Goal: Transaction & Acquisition: Purchase product/service

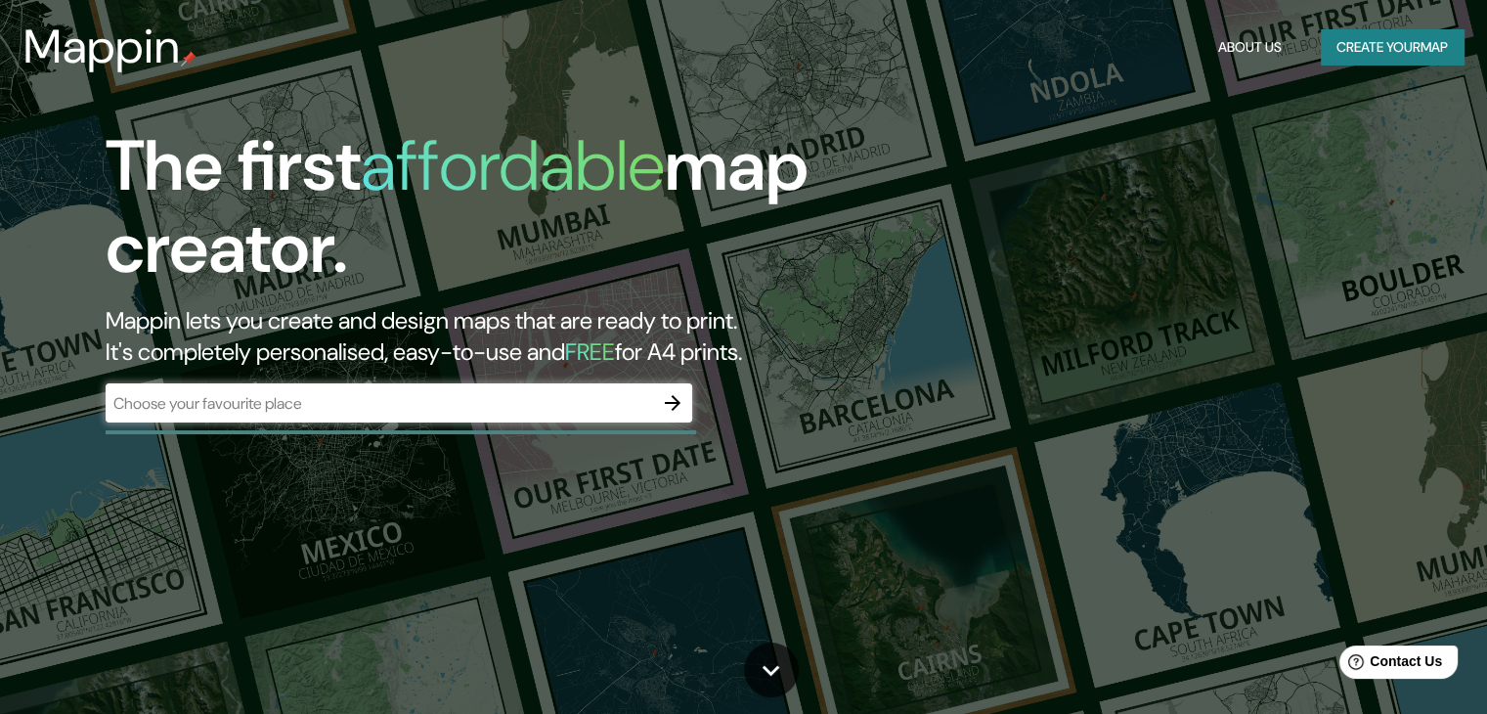
click at [458, 414] on div "​" at bounding box center [399, 402] width 586 height 39
click at [1349, 50] on button "Create your map" at bounding box center [1392, 47] width 143 height 36
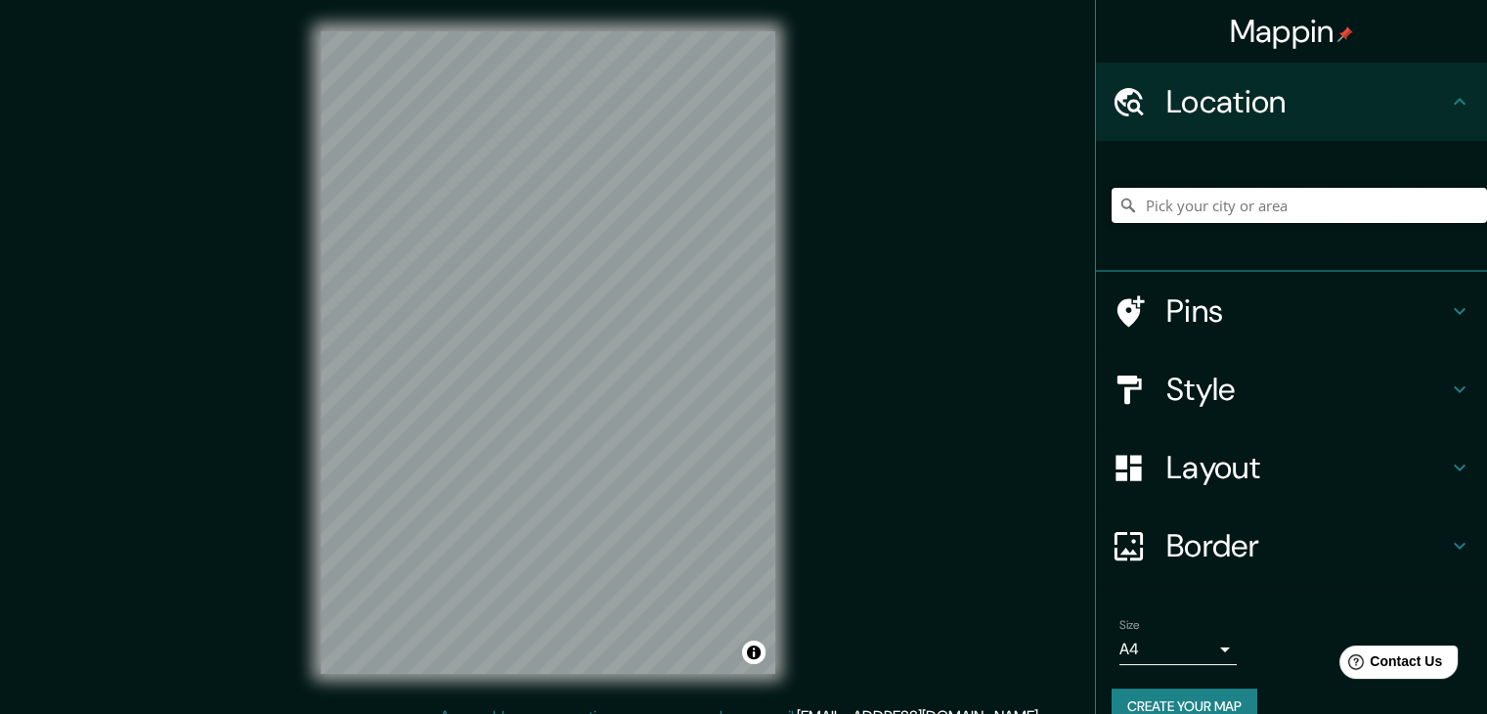
click at [1173, 200] on input "Pick your city or area" at bounding box center [1298, 205] width 375 height 35
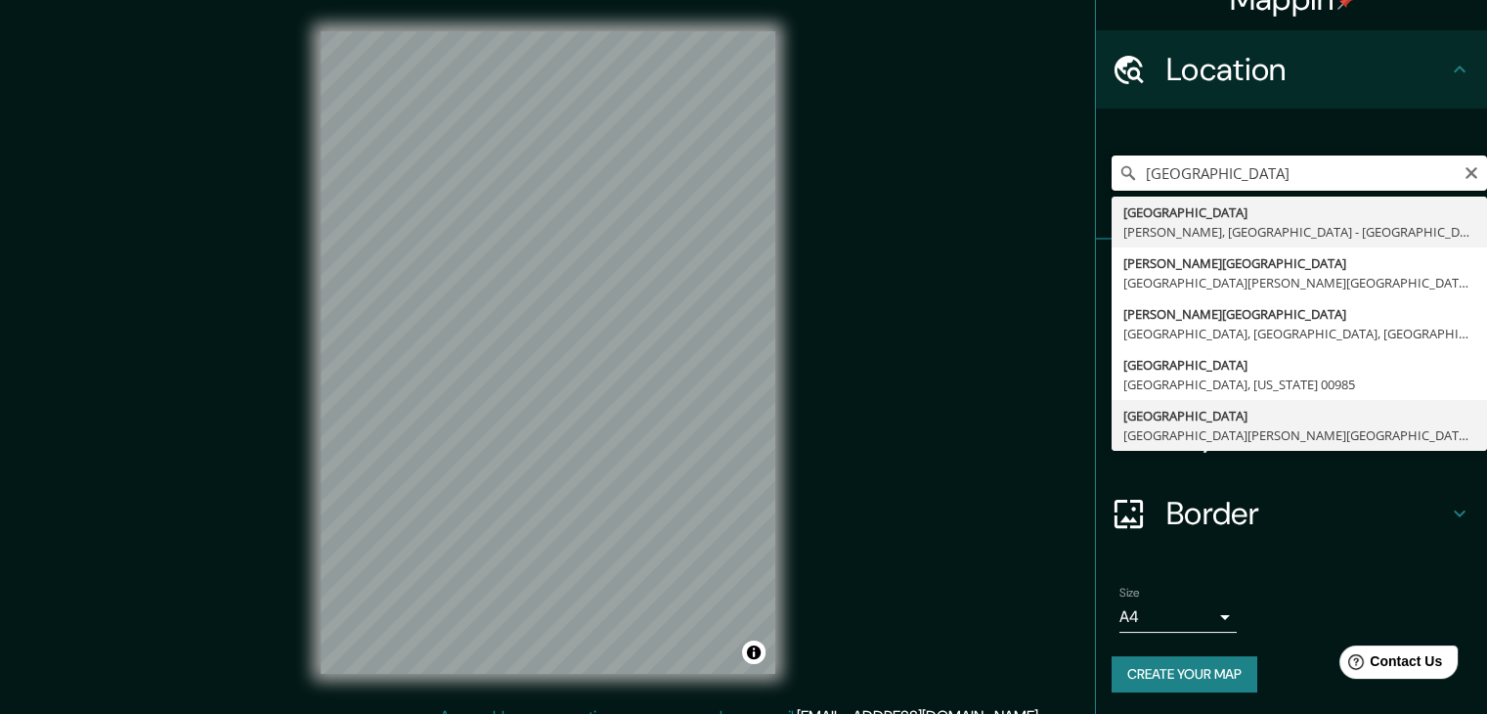
scroll to position [33, 0]
type input "p"
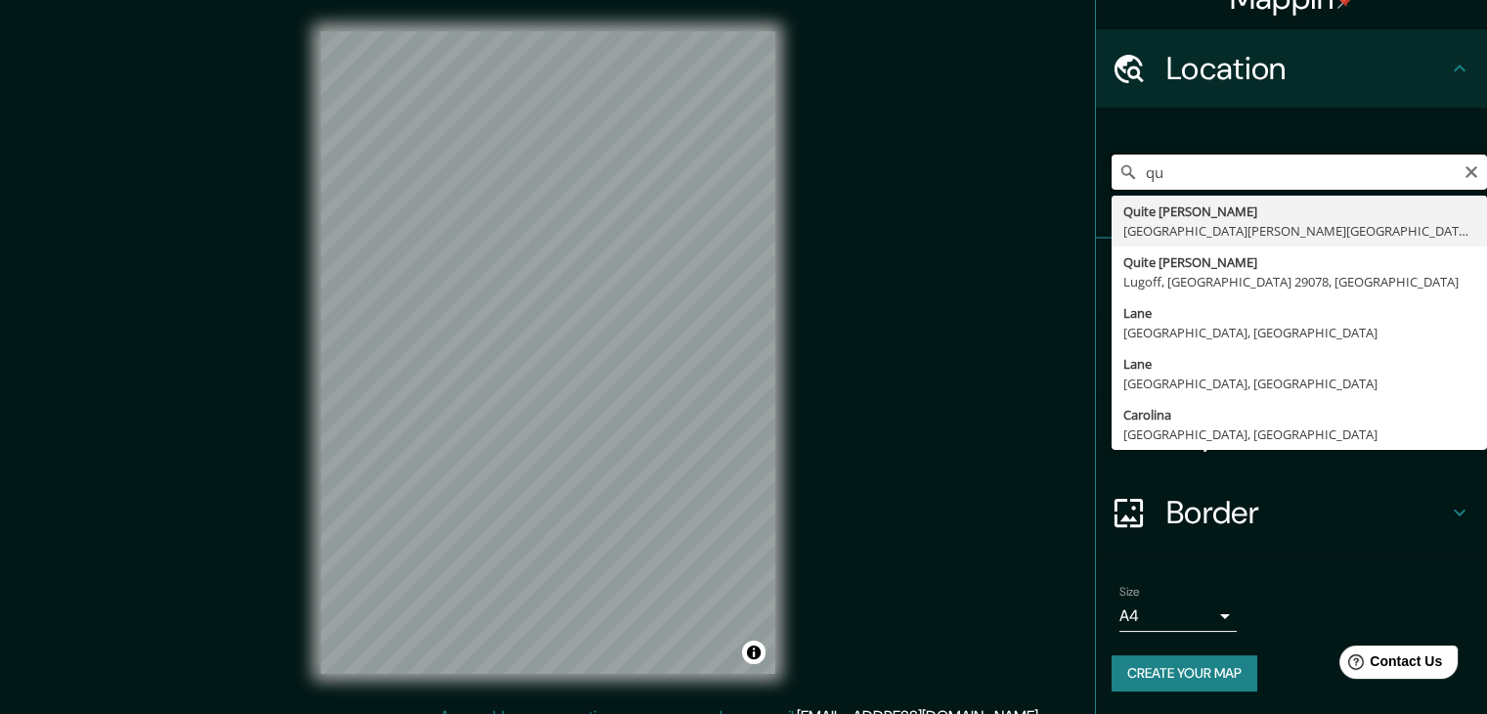
type input "q"
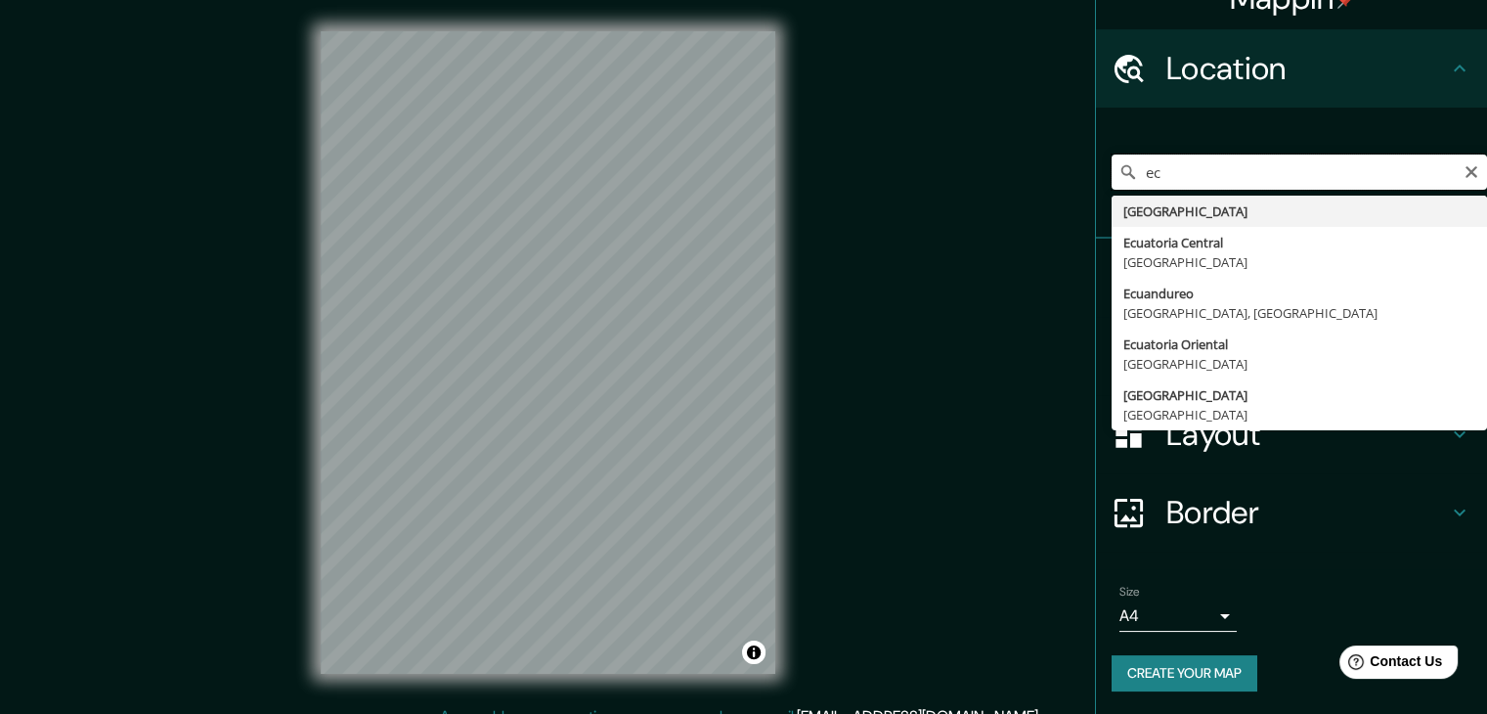
type input "e"
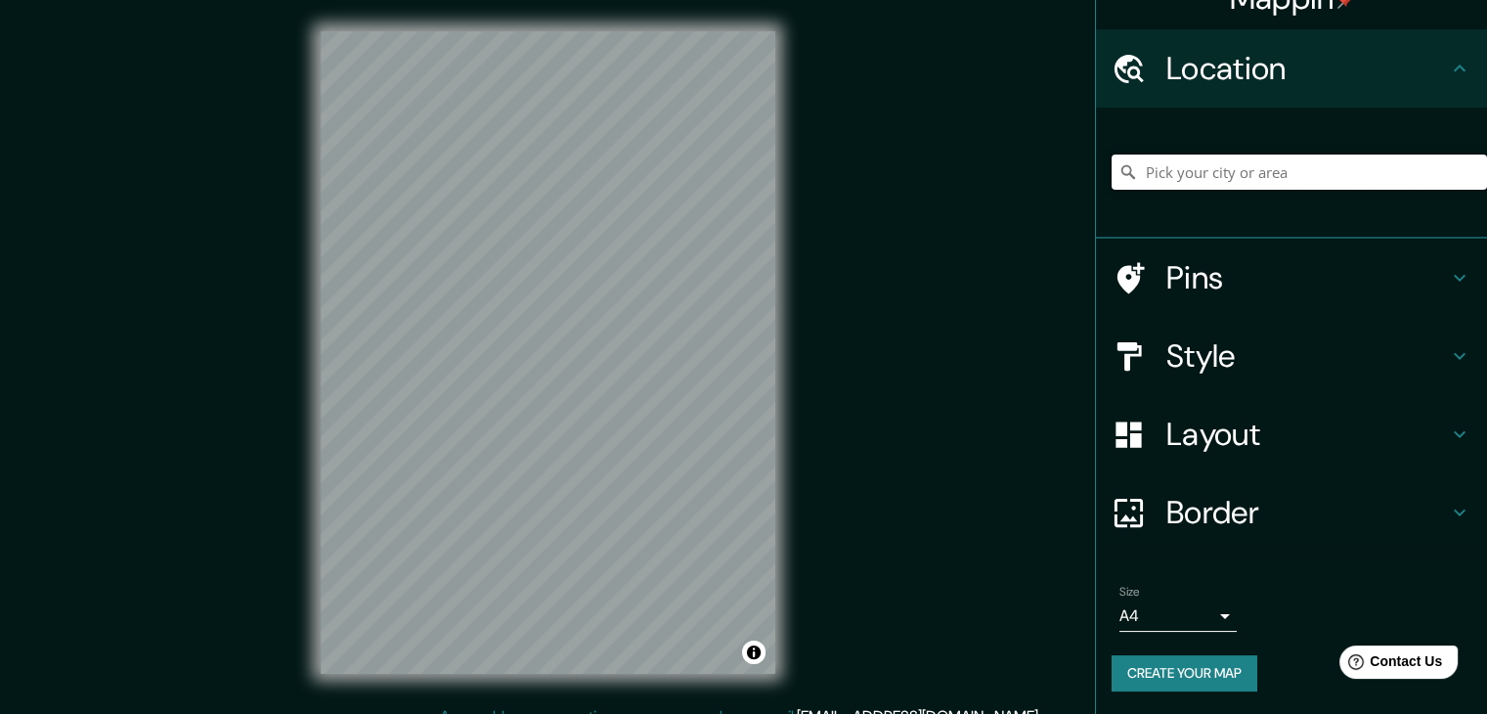
paste input "[GEOGRAPHIC_DATA]"
click at [1423, 171] on input "[GEOGRAPHIC_DATA], [US_STATE] 00985" at bounding box center [1298, 171] width 375 height 35
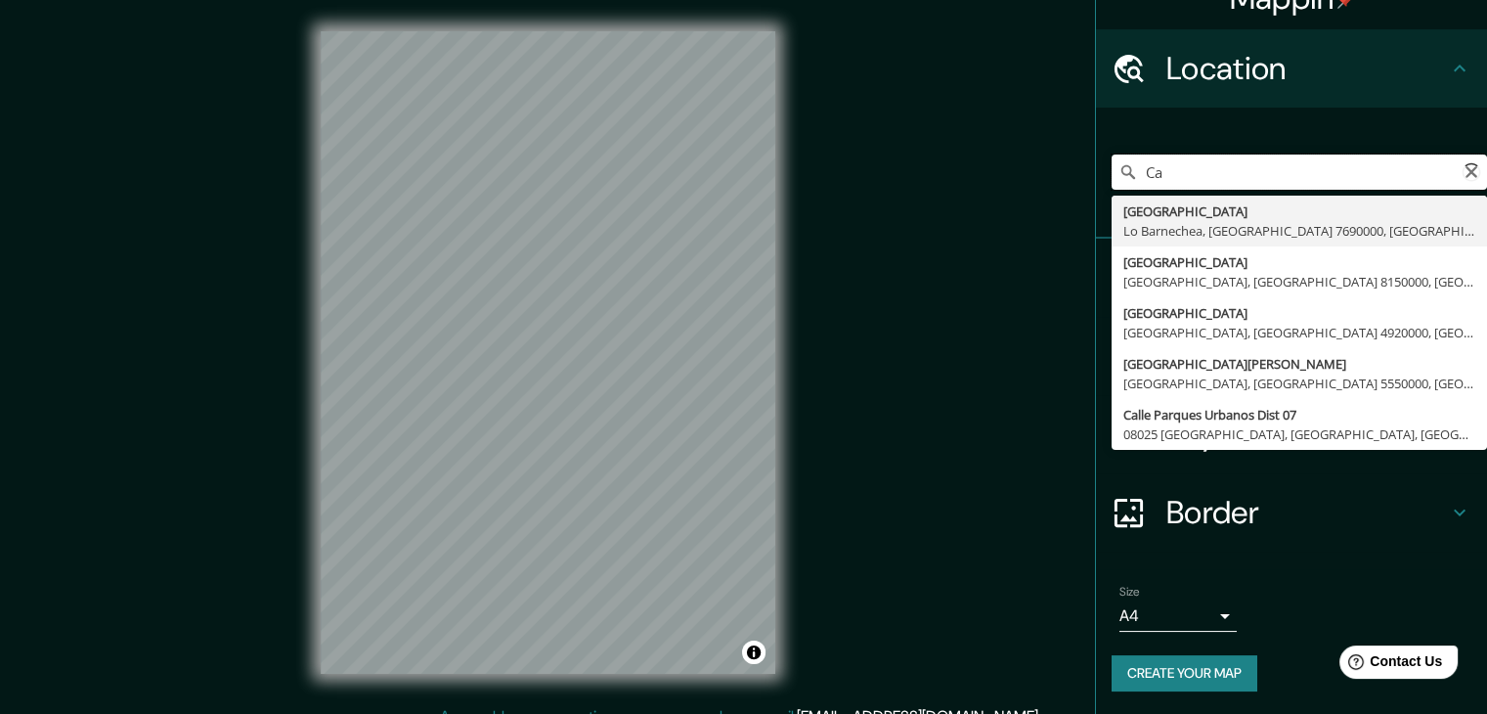
type input "C"
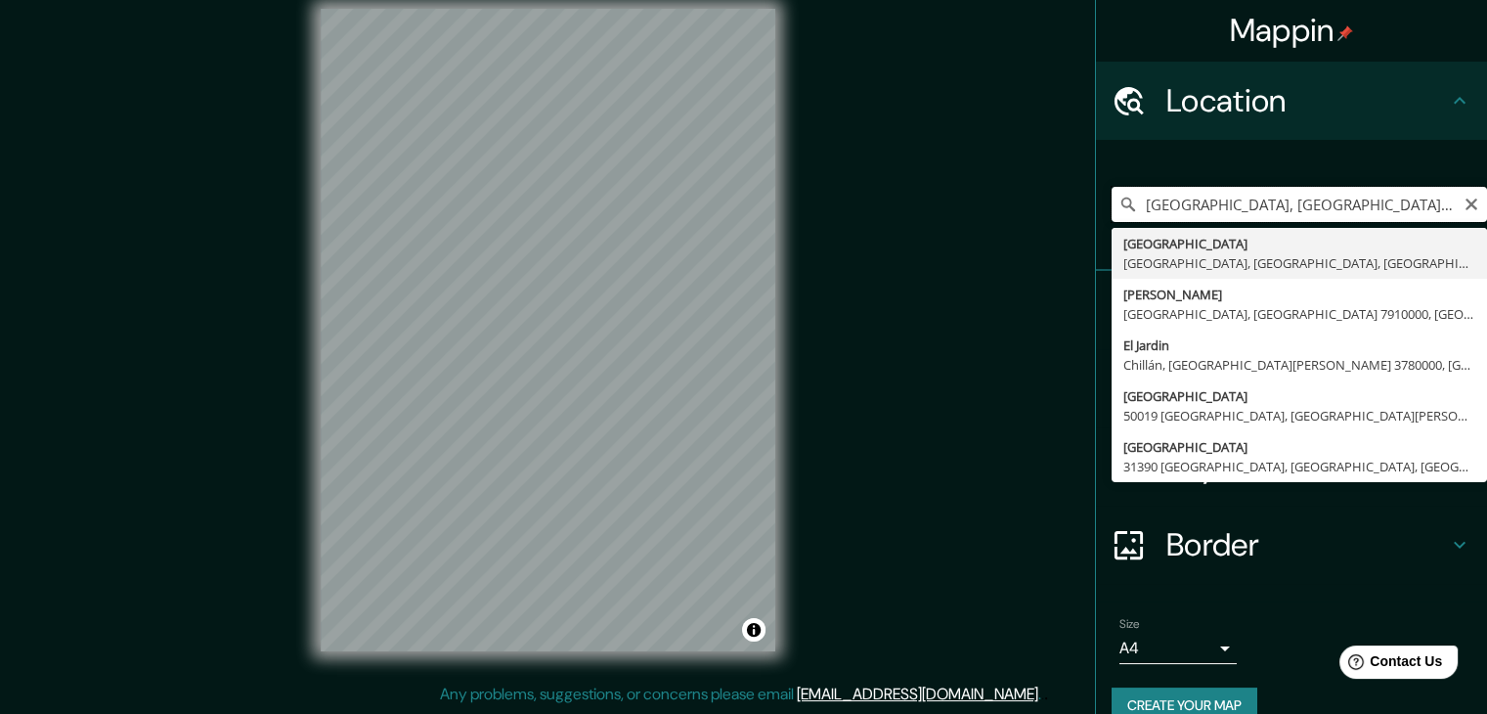
scroll to position [0, 0]
click at [1464, 201] on input "[GEOGRAPHIC_DATA], [GEOGRAPHIC_DATA][PERSON_NAME], [GEOGRAPHIC_DATA][PERSON_NAM…" at bounding box center [1298, 205] width 375 height 35
type input "[GEOGRAPHIC_DATA], [GEOGRAPHIC_DATA][PERSON_NAME], [GEOGRAPHIC_DATA][PERSON_NAM…"
click at [1465, 203] on icon "Clear" at bounding box center [1471, 205] width 12 height 12
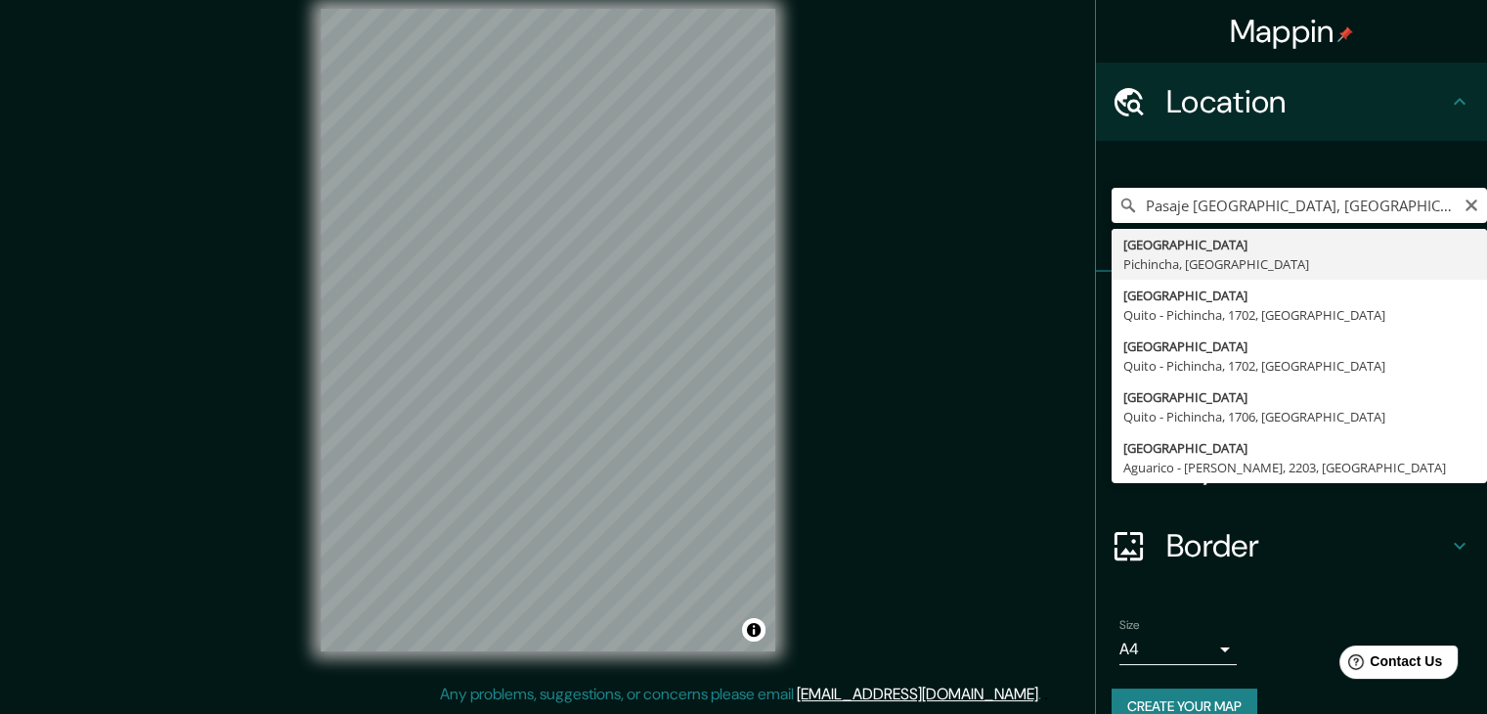
type input "[GEOGRAPHIC_DATA], [GEOGRAPHIC_DATA], [GEOGRAPHIC_DATA]"
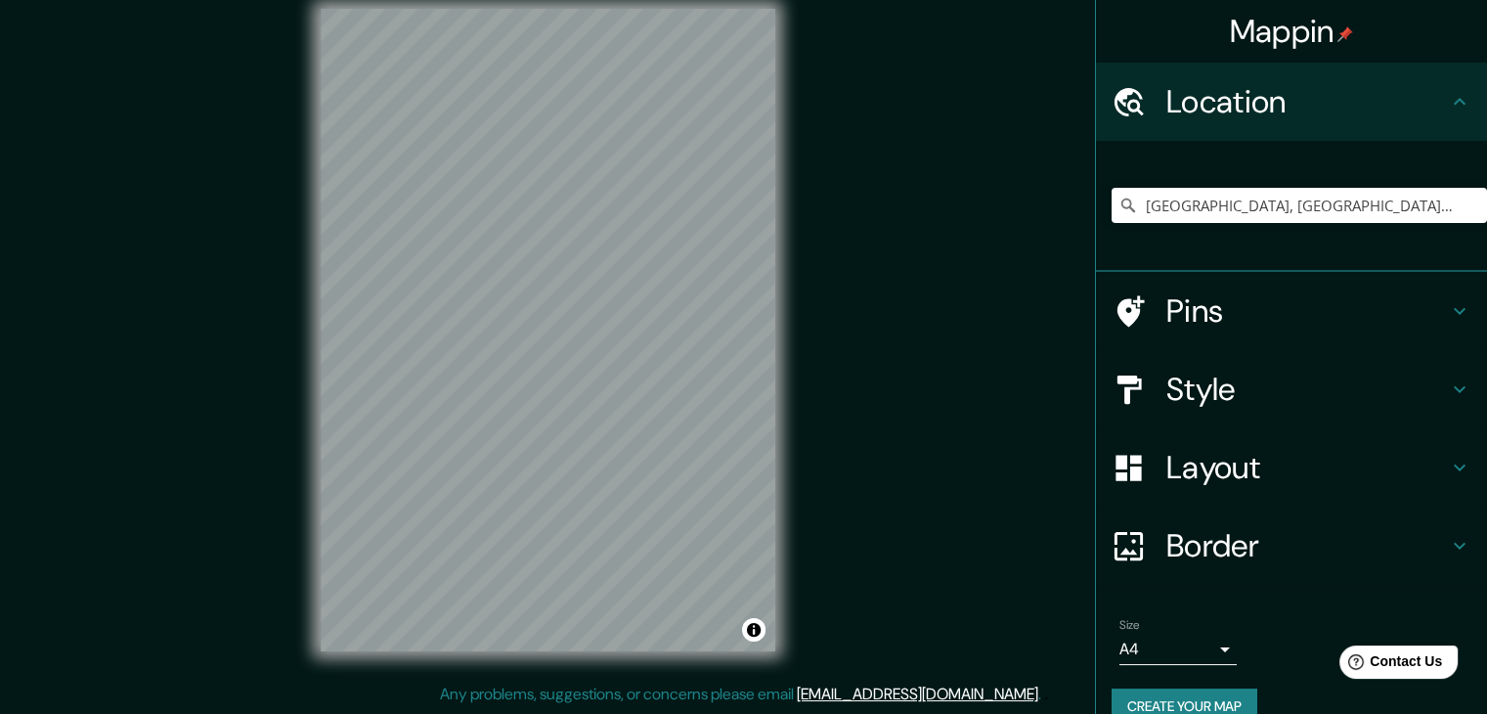
click at [1236, 379] on h4 "Style" at bounding box center [1307, 388] width 282 height 39
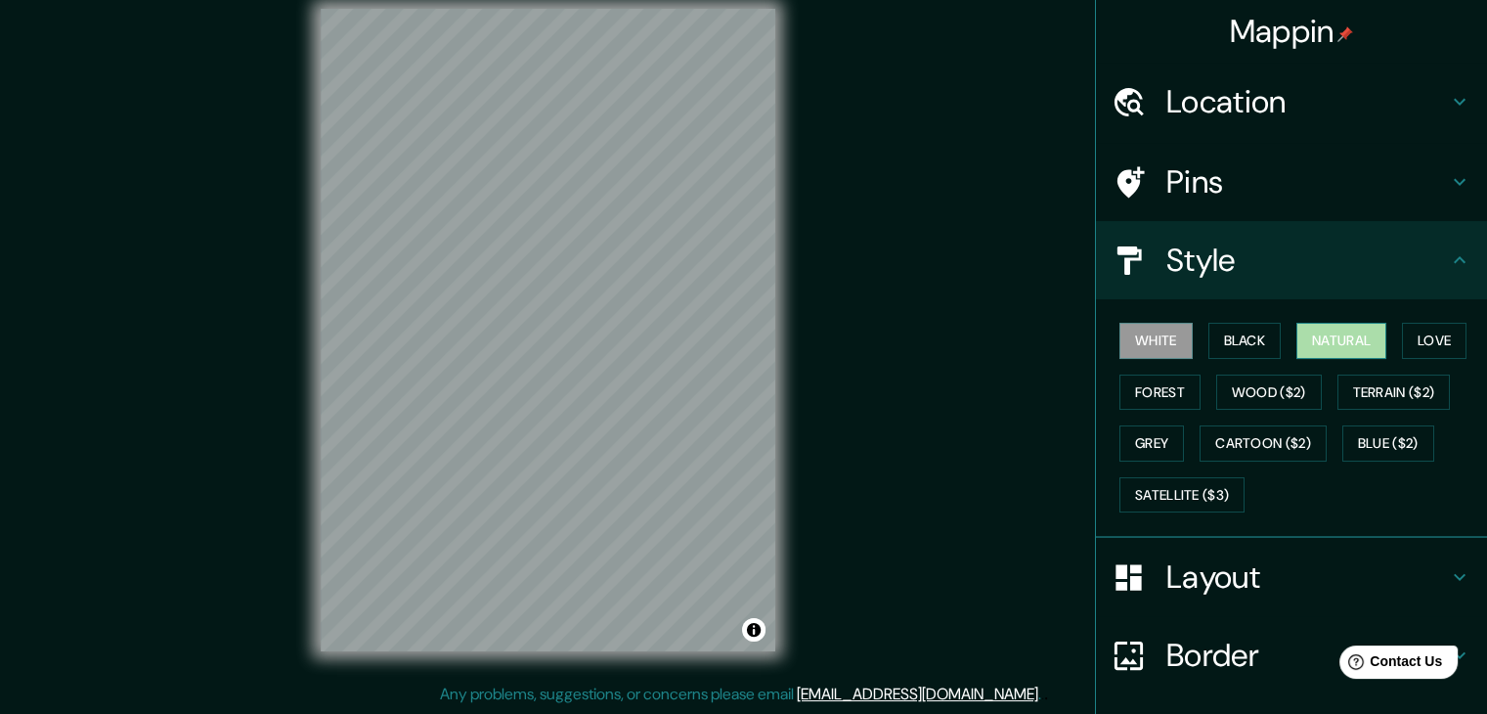
click at [1361, 353] on button "Natural" at bounding box center [1341, 341] width 90 height 36
click at [1412, 347] on button "Love" at bounding box center [1434, 341] width 65 height 36
click at [1349, 348] on button "Natural" at bounding box center [1341, 341] width 90 height 36
click at [1177, 396] on button "Forest" at bounding box center [1159, 392] width 81 height 36
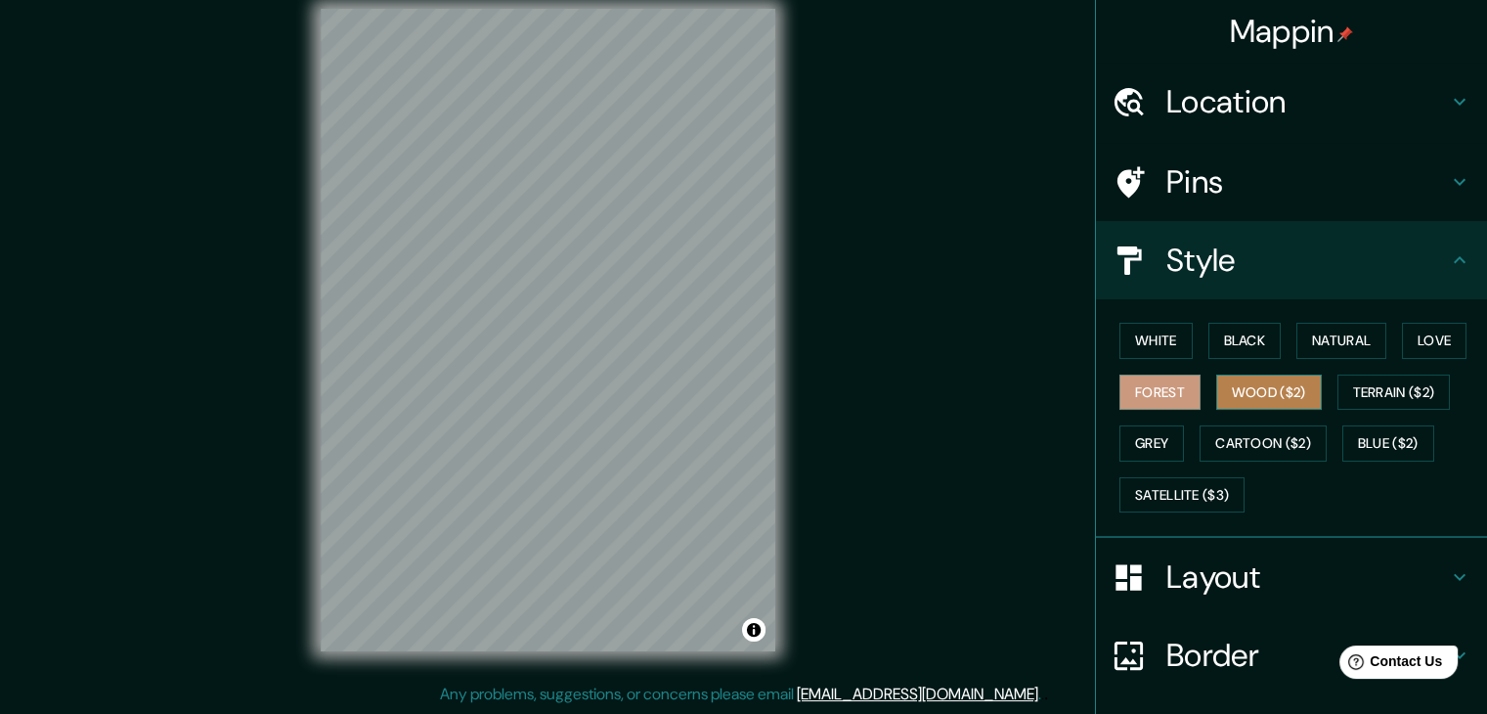
click at [1226, 388] on button "Wood ($2)" at bounding box center [1269, 392] width 106 height 36
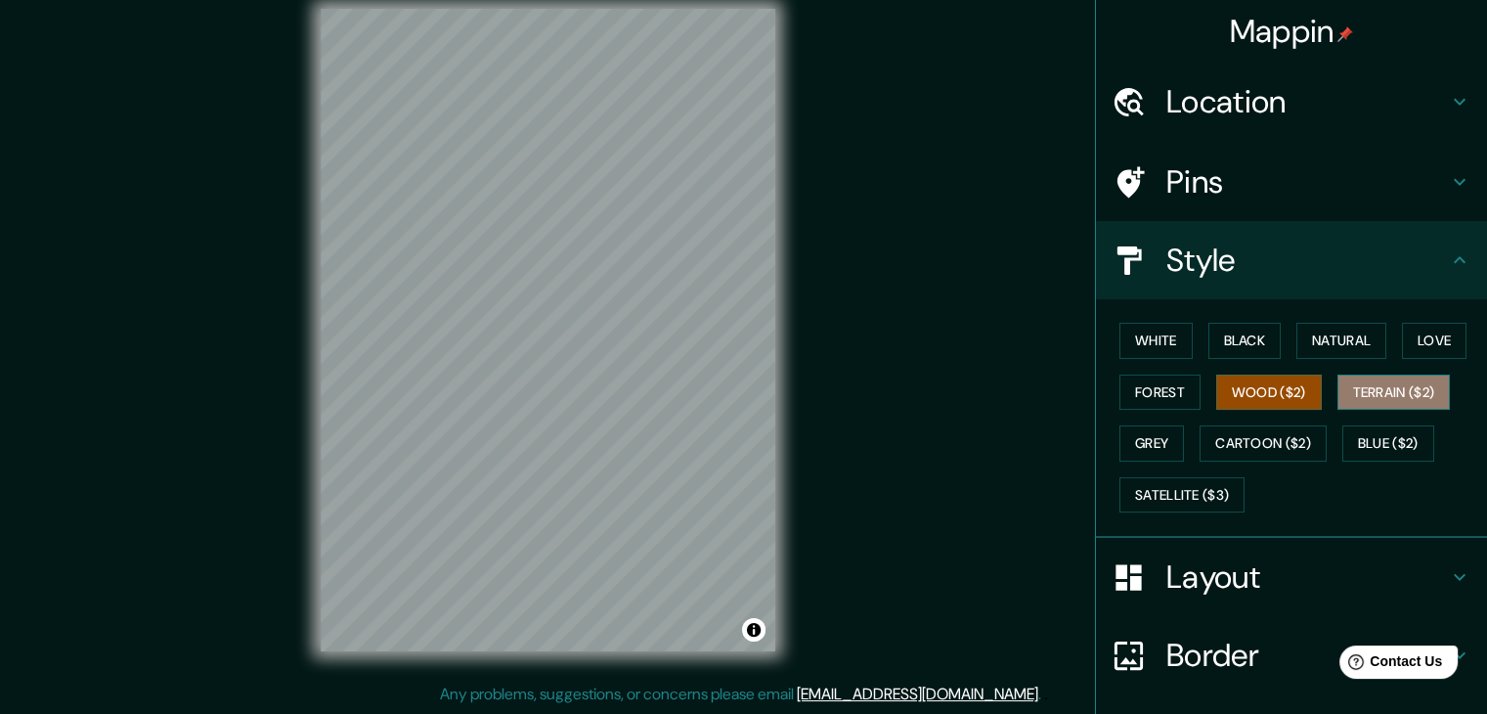
click at [1367, 396] on button "Terrain ($2)" at bounding box center [1393, 392] width 113 height 36
click at [1278, 396] on button "Wood ($2)" at bounding box center [1269, 392] width 106 height 36
click at [1396, 391] on button "Terrain ($2)" at bounding box center [1393, 392] width 113 height 36
click at [1162, 437] on button "Grey" at bounding box center [1151, 443] width 65 height 36
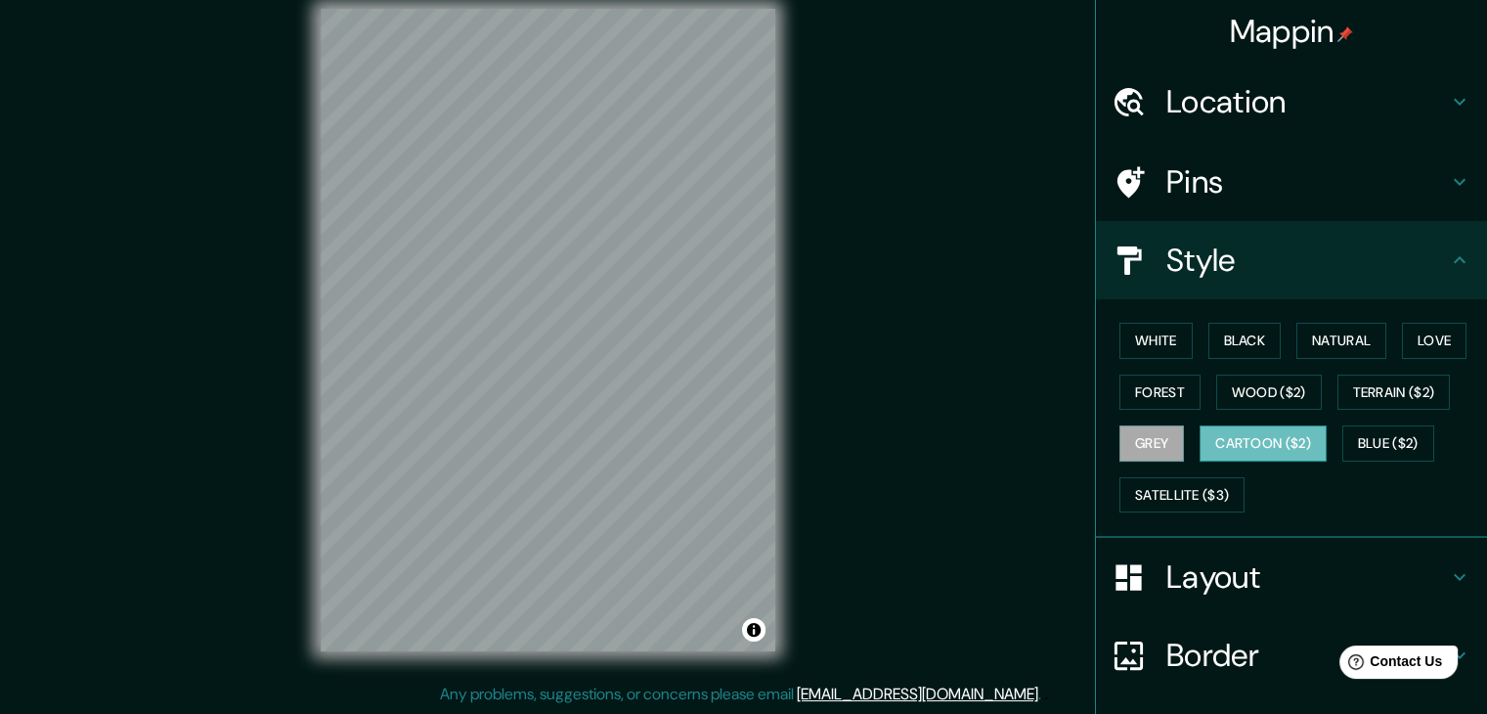
click at [1220, 443] on button "Cartoon ($2)" at bounding box center [1262, 443] width 127 height 36
click at [1361, 442] on button "Blue ($2)" at bounding box center [1388, 443] width 92 height 36
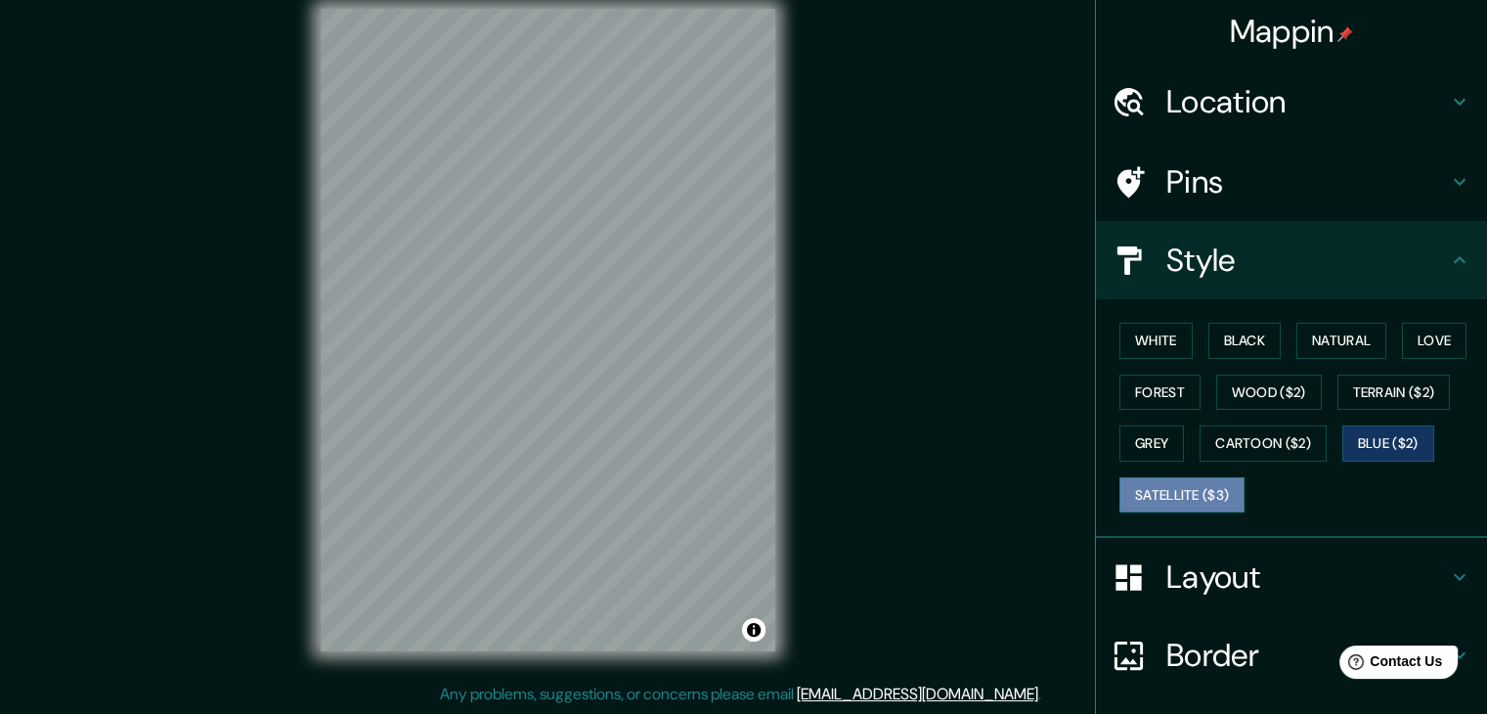
click at [1171, 486] on button "Satellite ($3)" at bounding box center [1181, 495] width 125 height 36
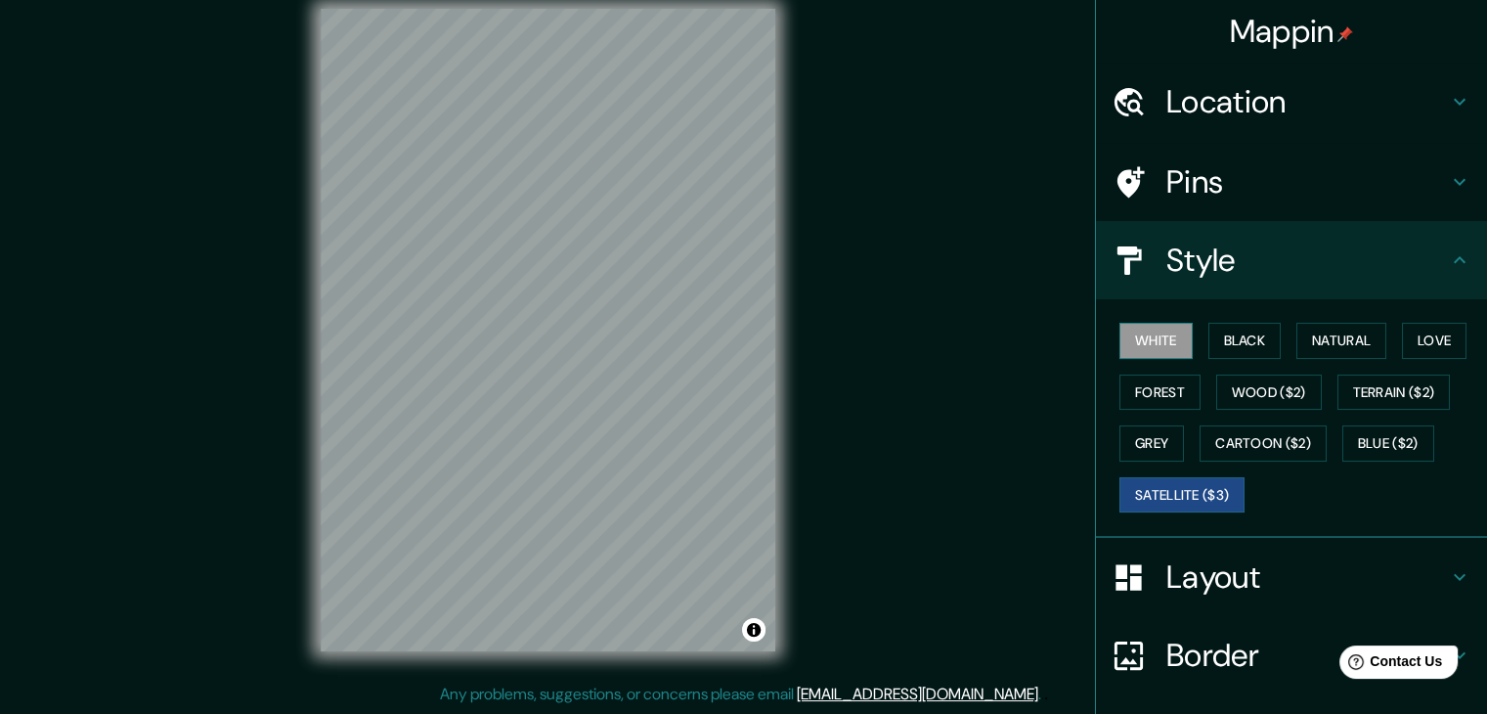
click at [1162, 337] on button "White" at bounding box center [1155, 341] width 73 height 36
click at [1239, 354] on button "Black" at bounding box center [1244, 341] width 73 height 36
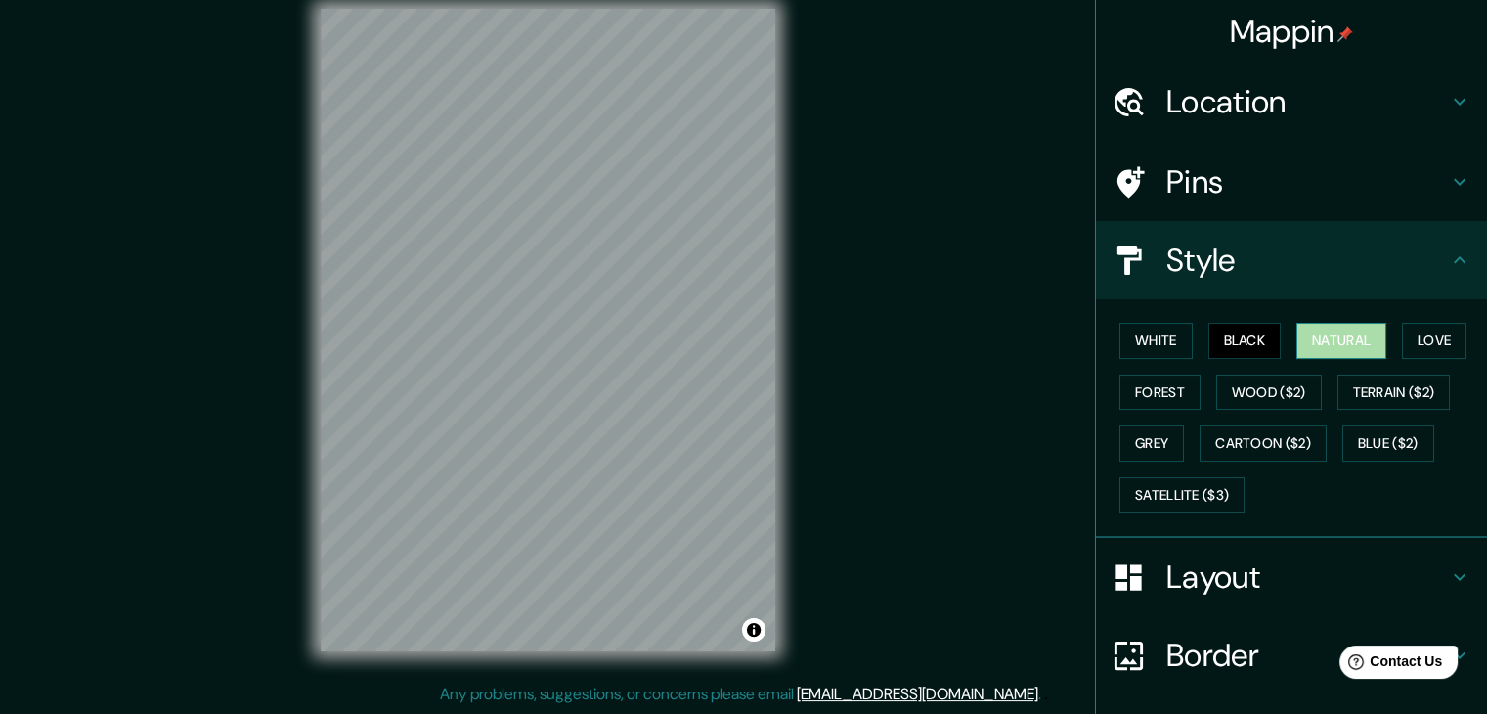
click at [1334, 337] on button "Natural" at bounding box center [1341, 341] width 90 height 36
click at [1422, 329] on button "Love" at bounding box center [1434, 341] width 65 height 36
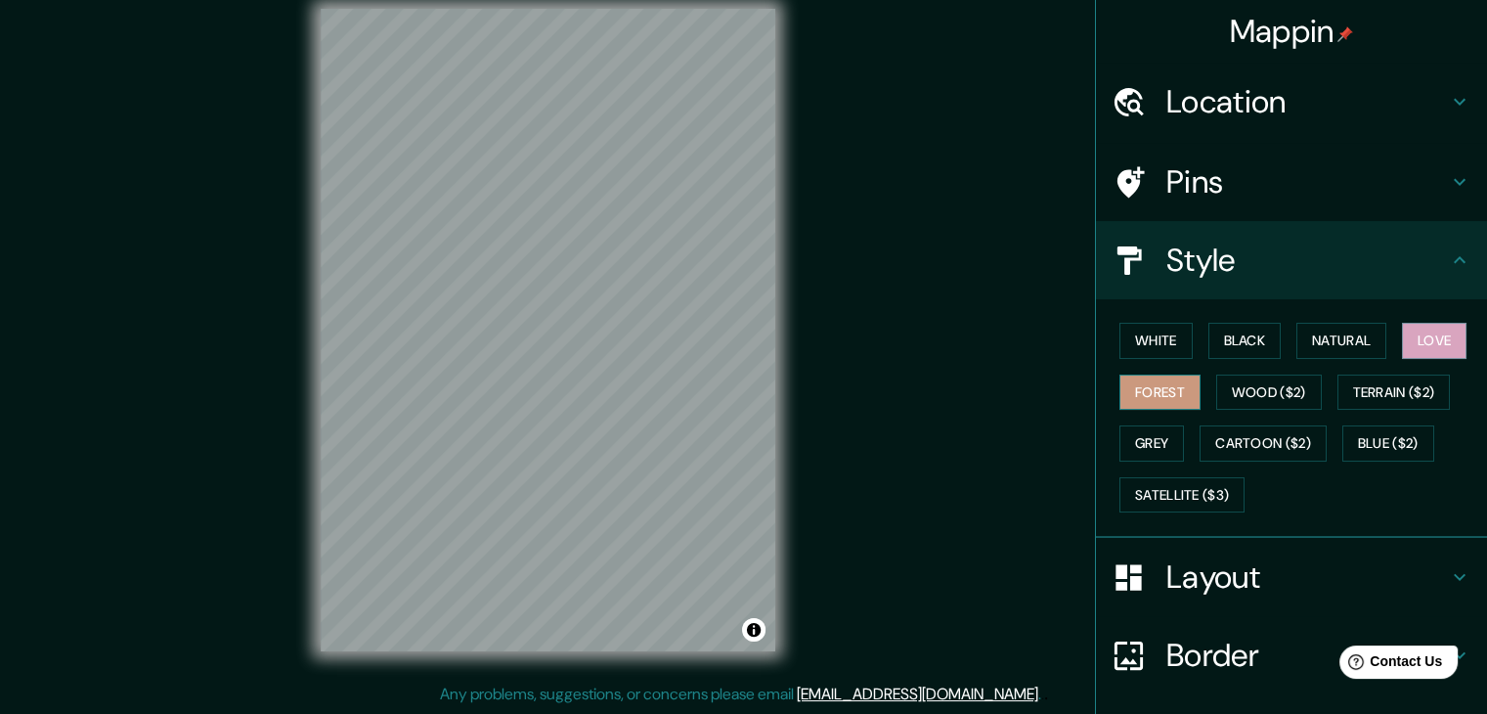
click at [1133, 392] on button "Forest" at bounding box center [1159, 392] width 81 height 36
click at [1333, 338] on button "Natural" at bounding box center [1341, 341] width 90 height 36
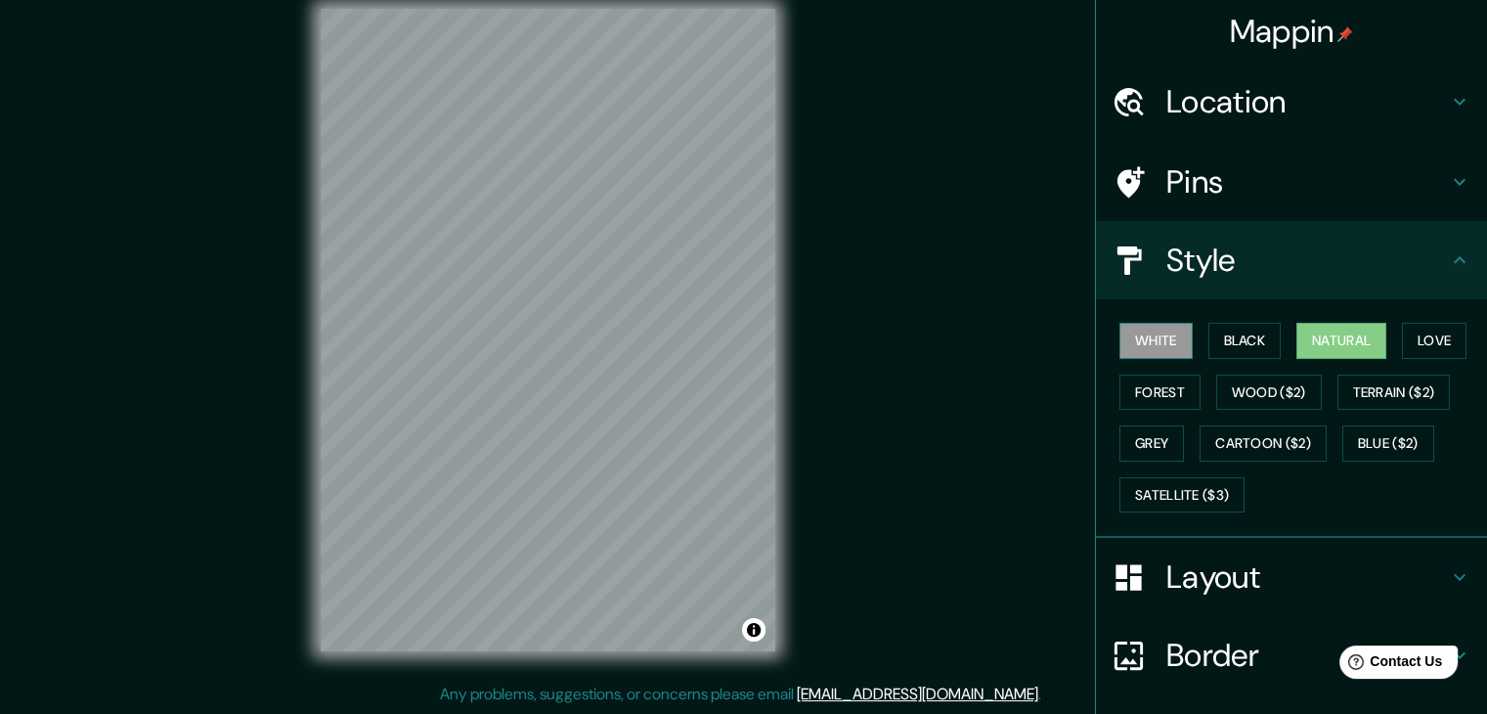
click at [1137, 340] on button "White" at bounding box center [1155, 341] width 73 height 36
click at [1452, 106] on icon at bounding box center [1459, 101] width 23 height 23
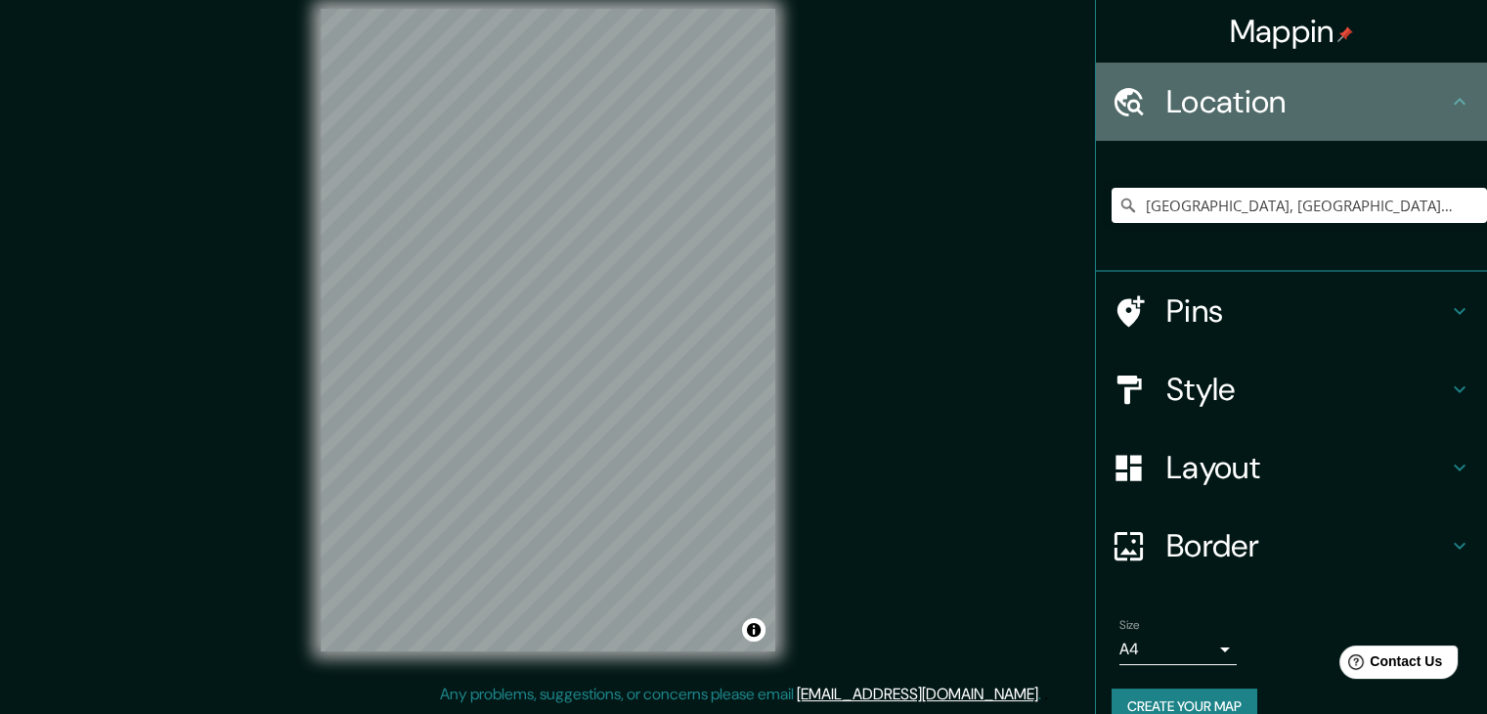
click at [1452, 106] on icon at bounding box center [1459, 101] width 23 height 23
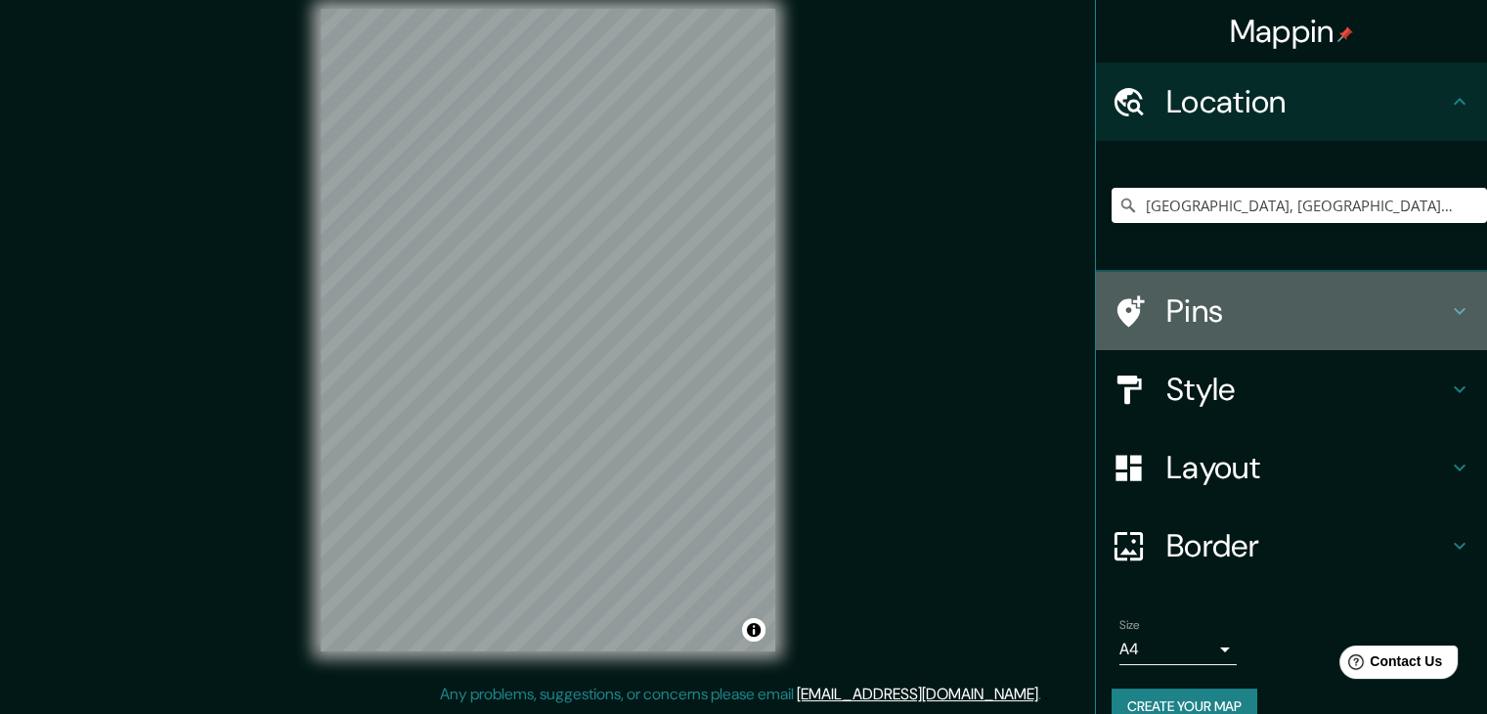
click at [1117, 318] on icon at bounding box center [1130, 310] width 27 height 31
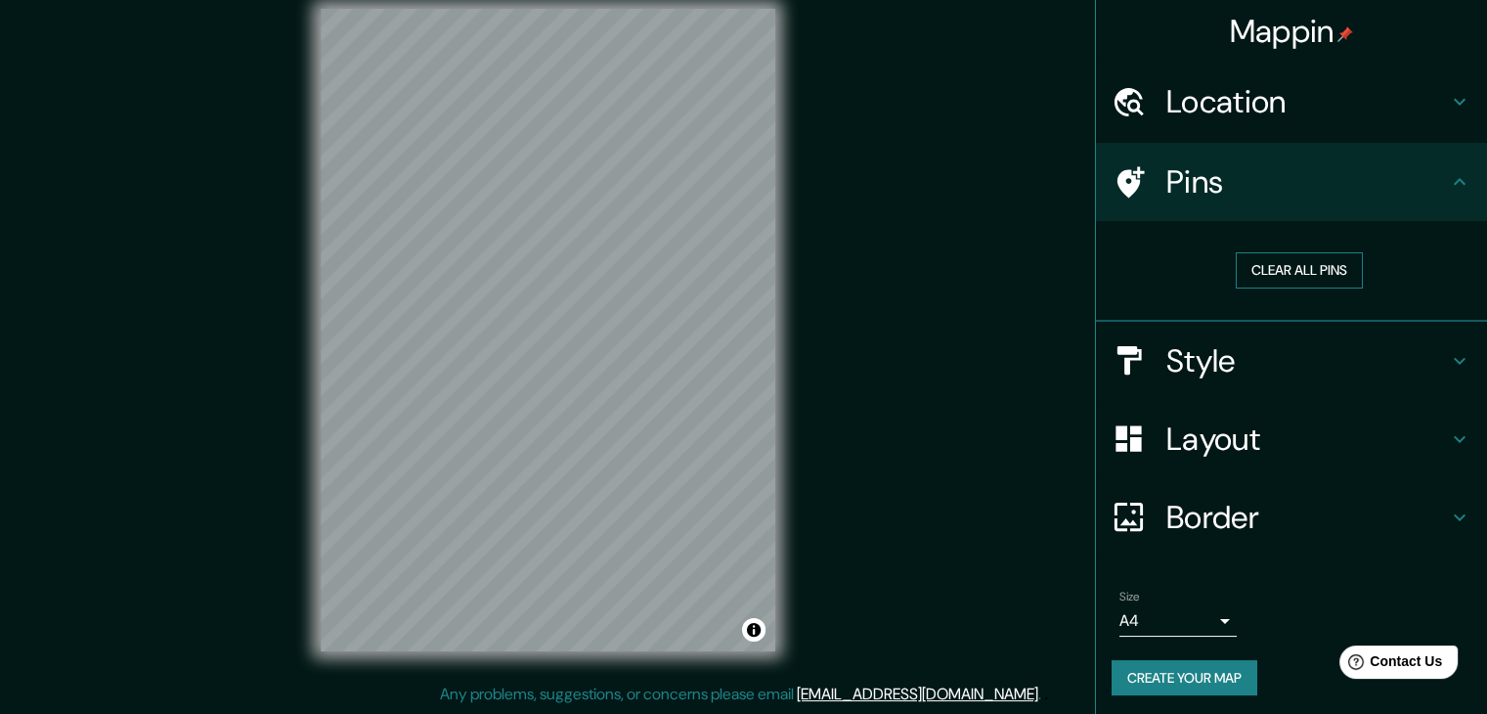
click at [1297, 269] on button "Clear all pins" at bounding box center [1299, 270] width 127 height 36
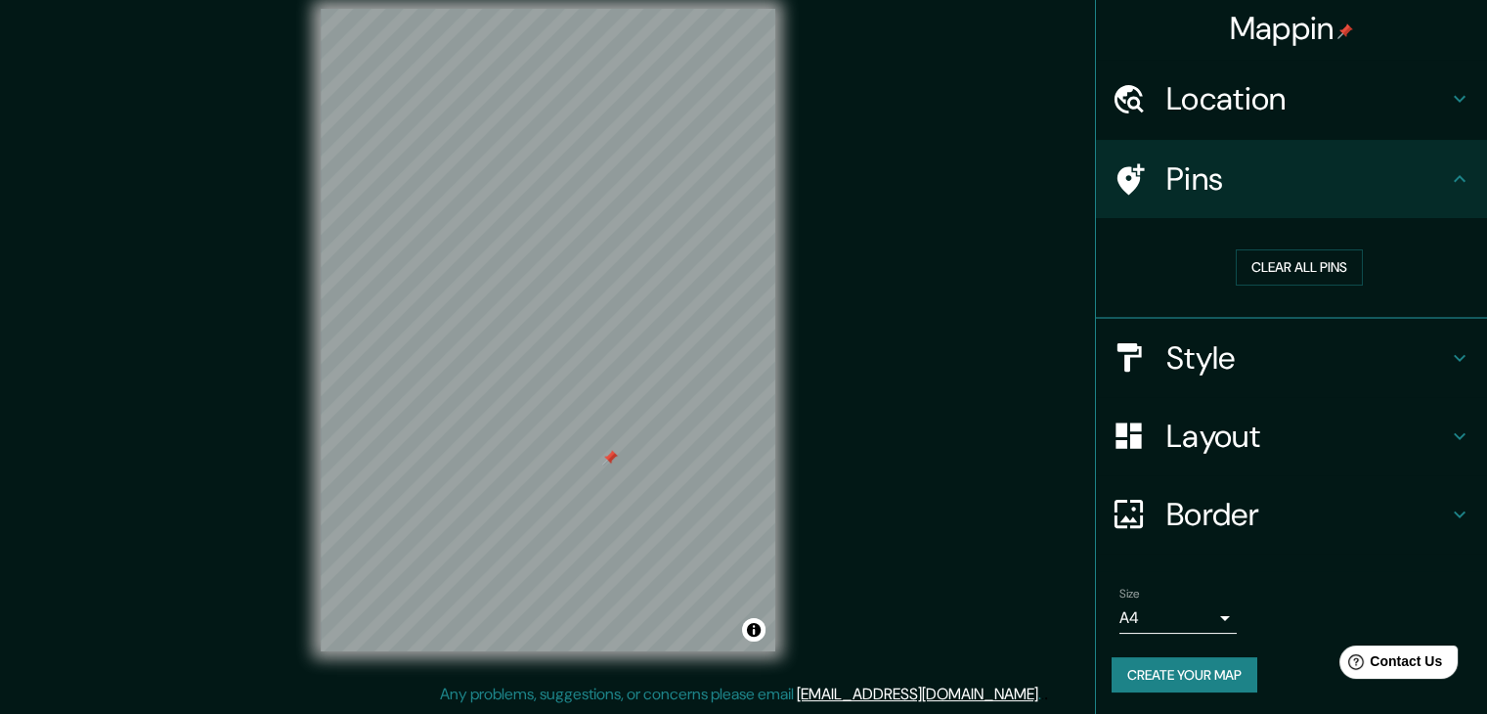
scroll to position [4, 0]
click at [1224, 501] on h4 "Border" at bounding box center [1307, 513] width 282 height 39
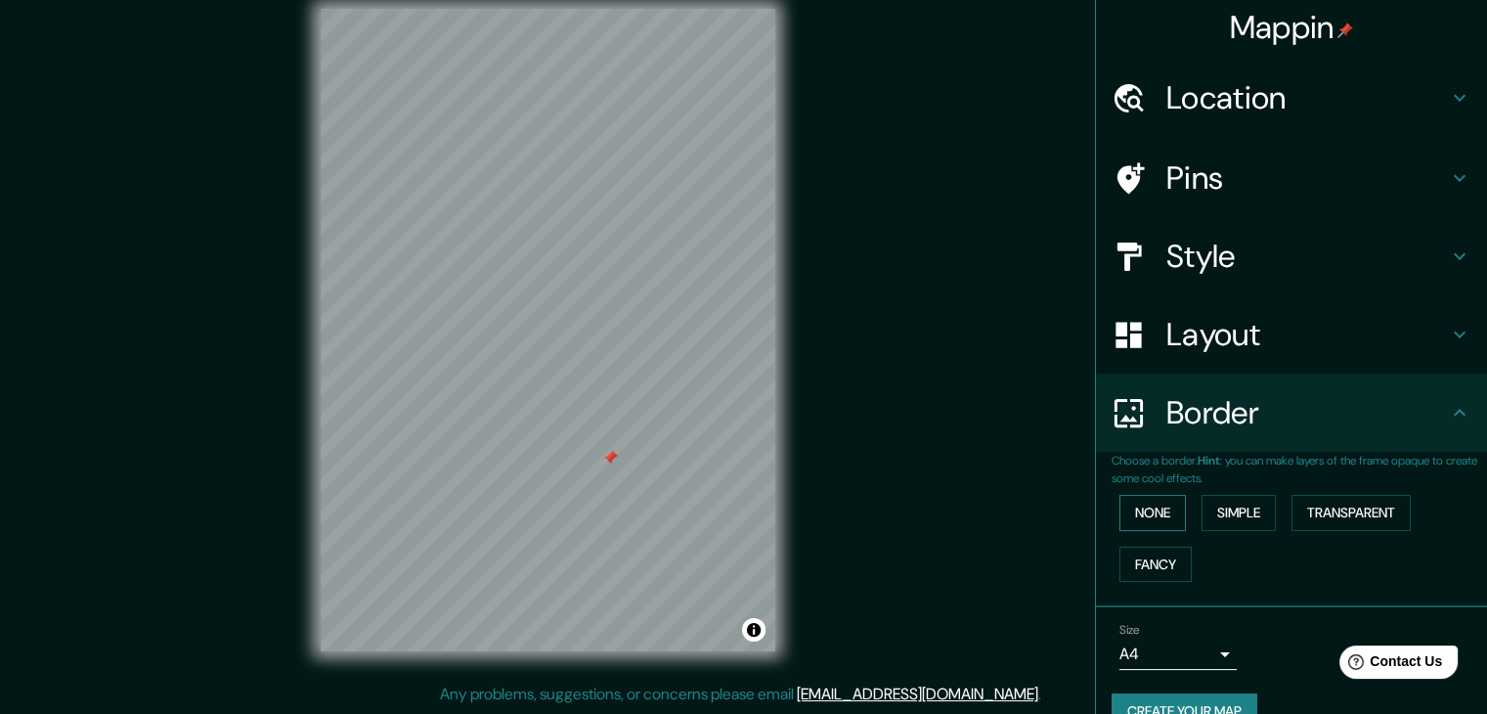
drag, startPoint x: 1134, startPoint y: 509, endPoint x: 1144, endPoint y: 496, distance: 16.8
click at [1137, 508] on button "None" at bounding box center [1152, 513] width 66 height 36
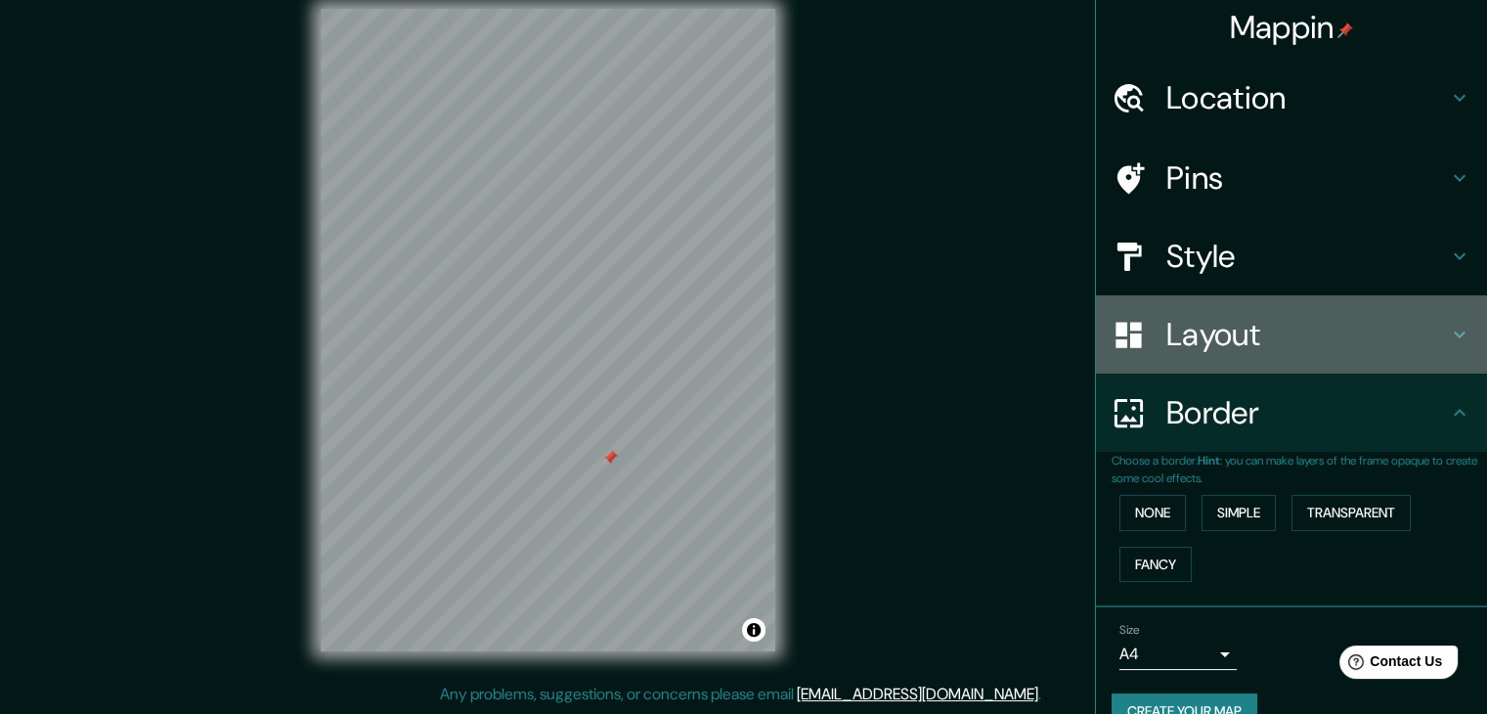
click at [1225, 343] on h4 "Layout" at bounding box center [1307, 334] width 282 height 39
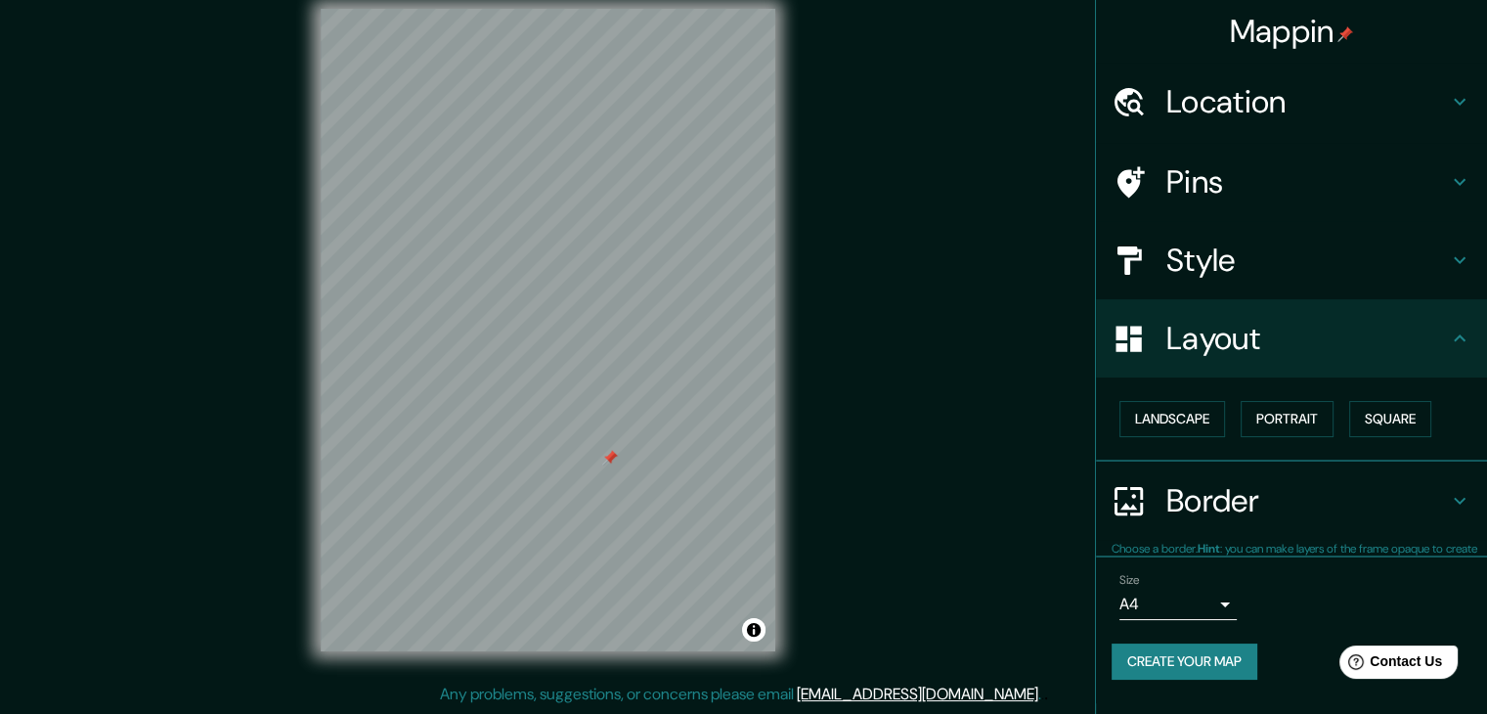
scroll to position [0, 0]
click at [1172, 418] on button "Landscape" at bounding box center [1172, 419] width 106 height 36
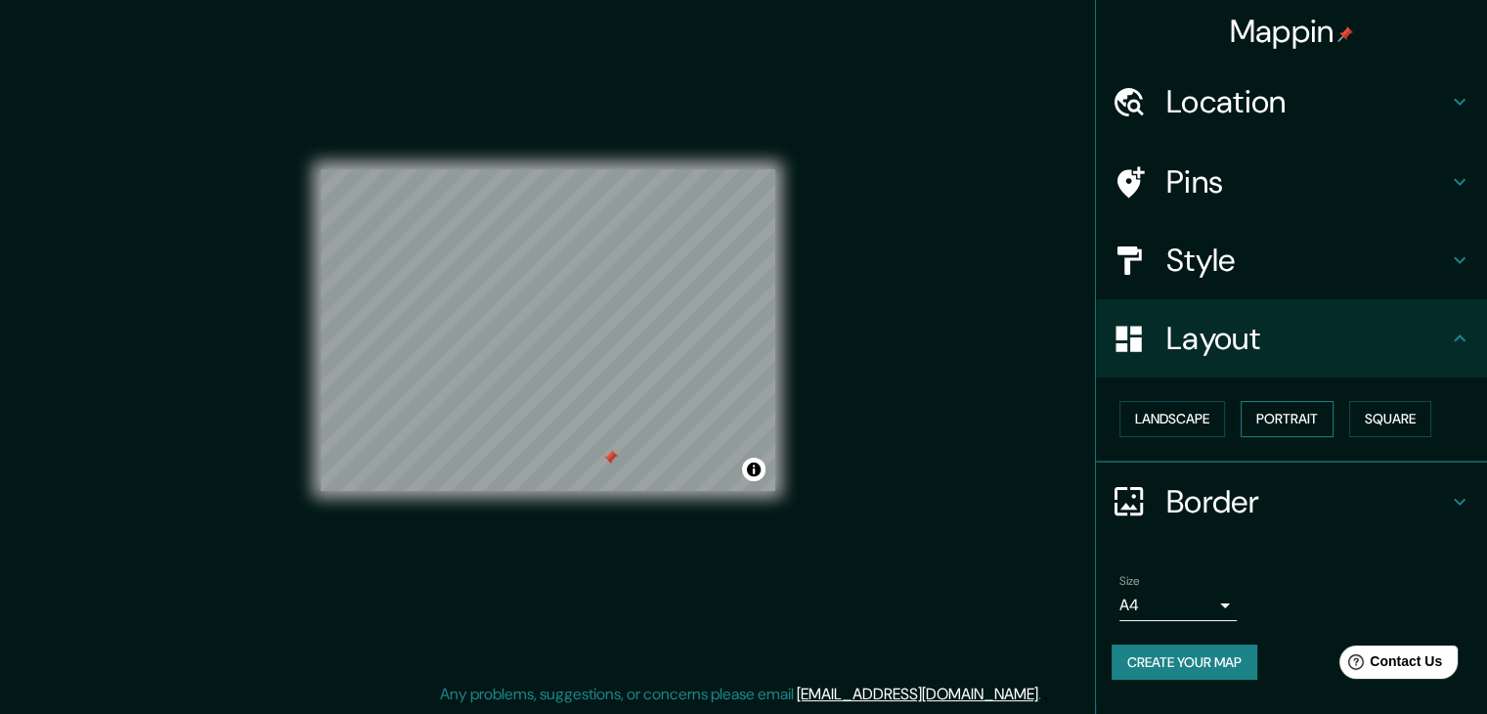
click at [1300, 423] on button "Portrait" at bounding box center [1286, 419] width 93 height 36
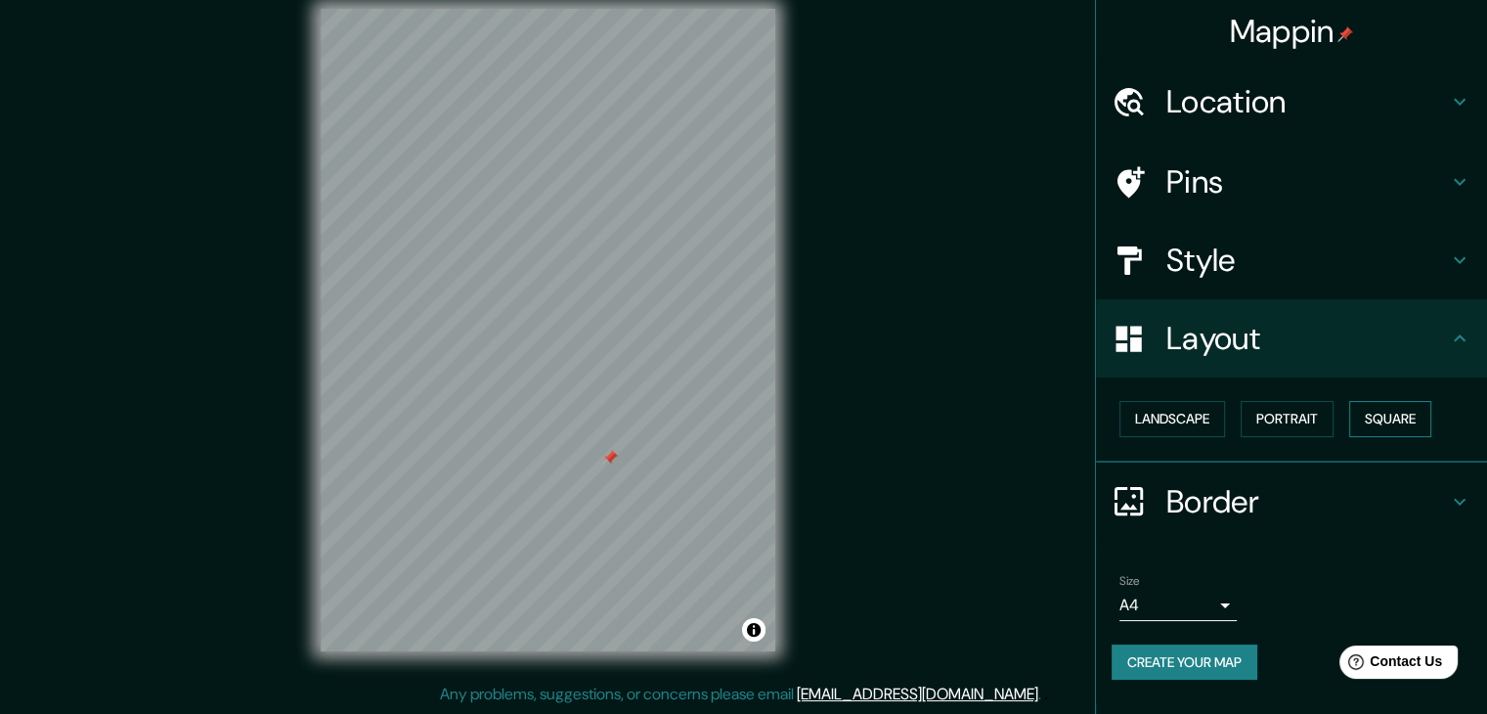
click at [1400, 419] on button "Square" at bounding box center [1390, 419] width 82 height 36
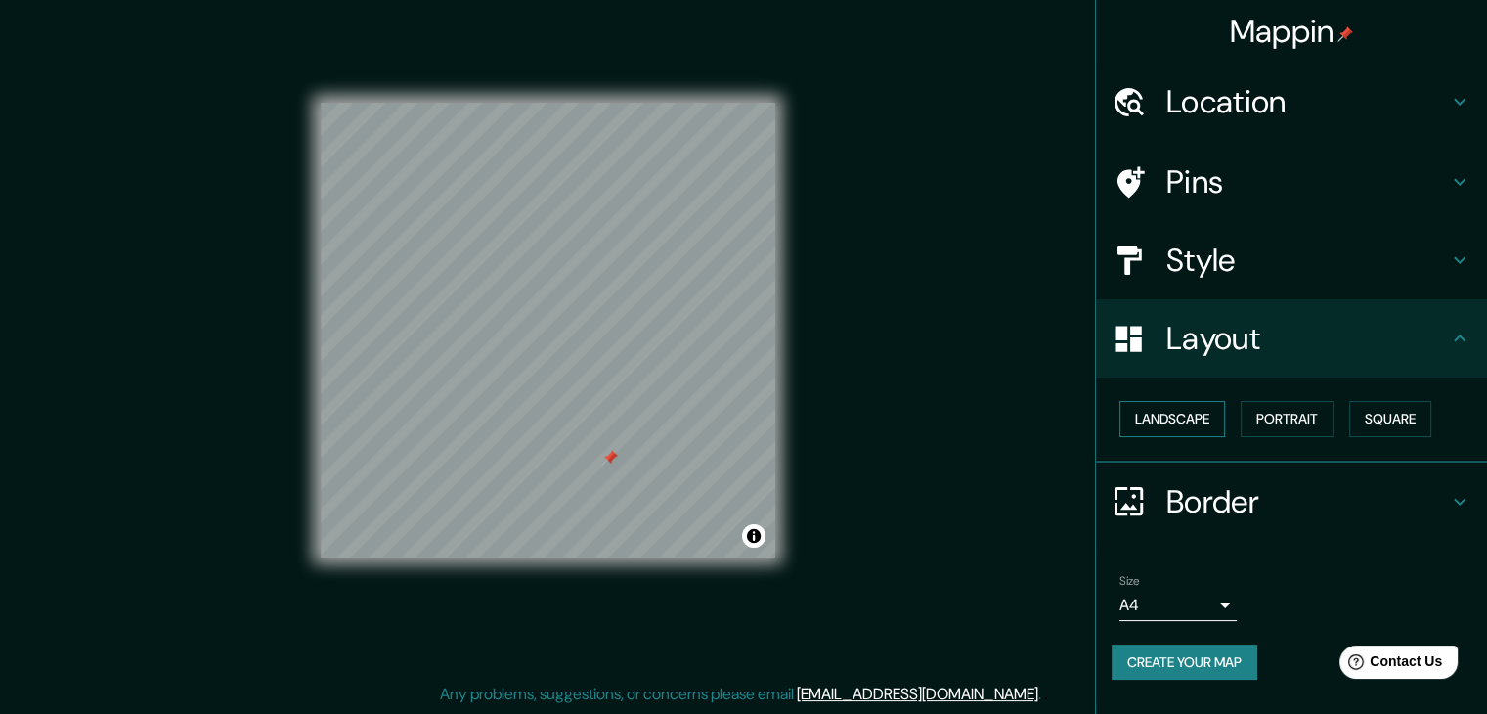
click at [1184, 427] on button "Landscape" at bounding box center [1172, 419] width 106 height 36
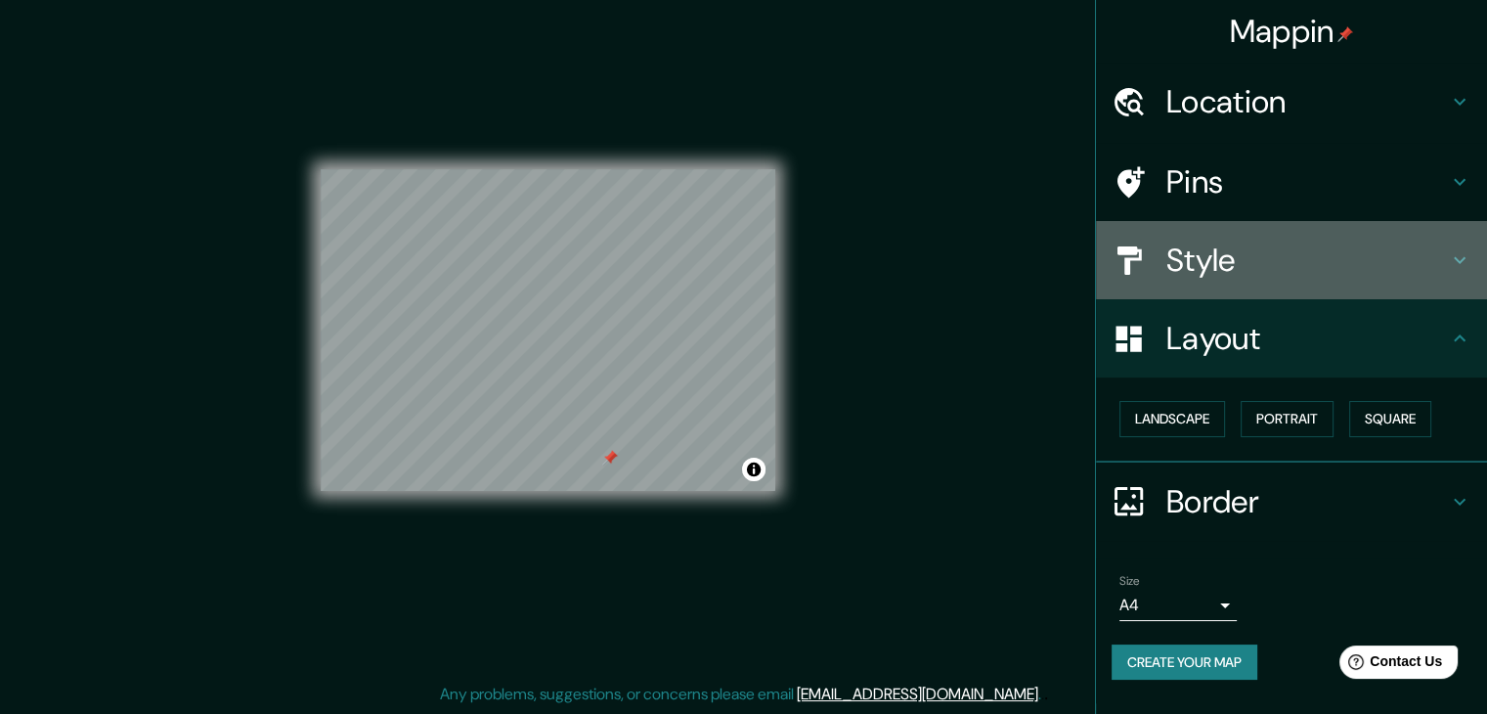
drag, startPoint x: 1262, startPoint y: 232, endPoint x: 1264, endPoint y: 260, distance: 28.4
click at [1261, 239] on div "Style" at bounding box center [1291, 260] width 391 height 78
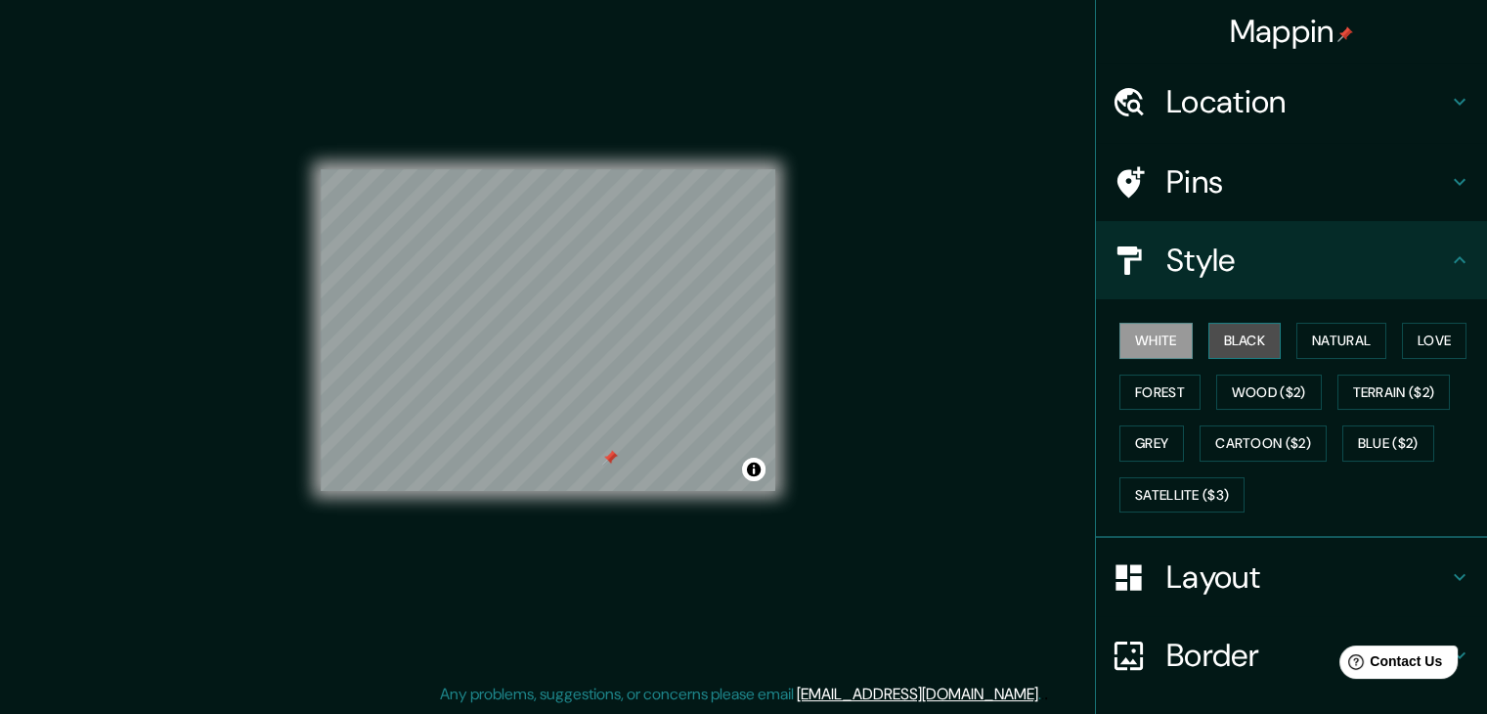
click at [1232, 335] on button "Black" at bounding box center [1244, 341] width 73 height 36
click at [1356, 368] on div "White Black Natural Love Forest Wood ($2) Terrain ($2) Grey Cartoon ($2) Blue (…" at bounding box center [1298, 417] width 375 height 205
click at [1275, 276] on h4 "Style" at bounding box center [1307, 259] width 282 height 39
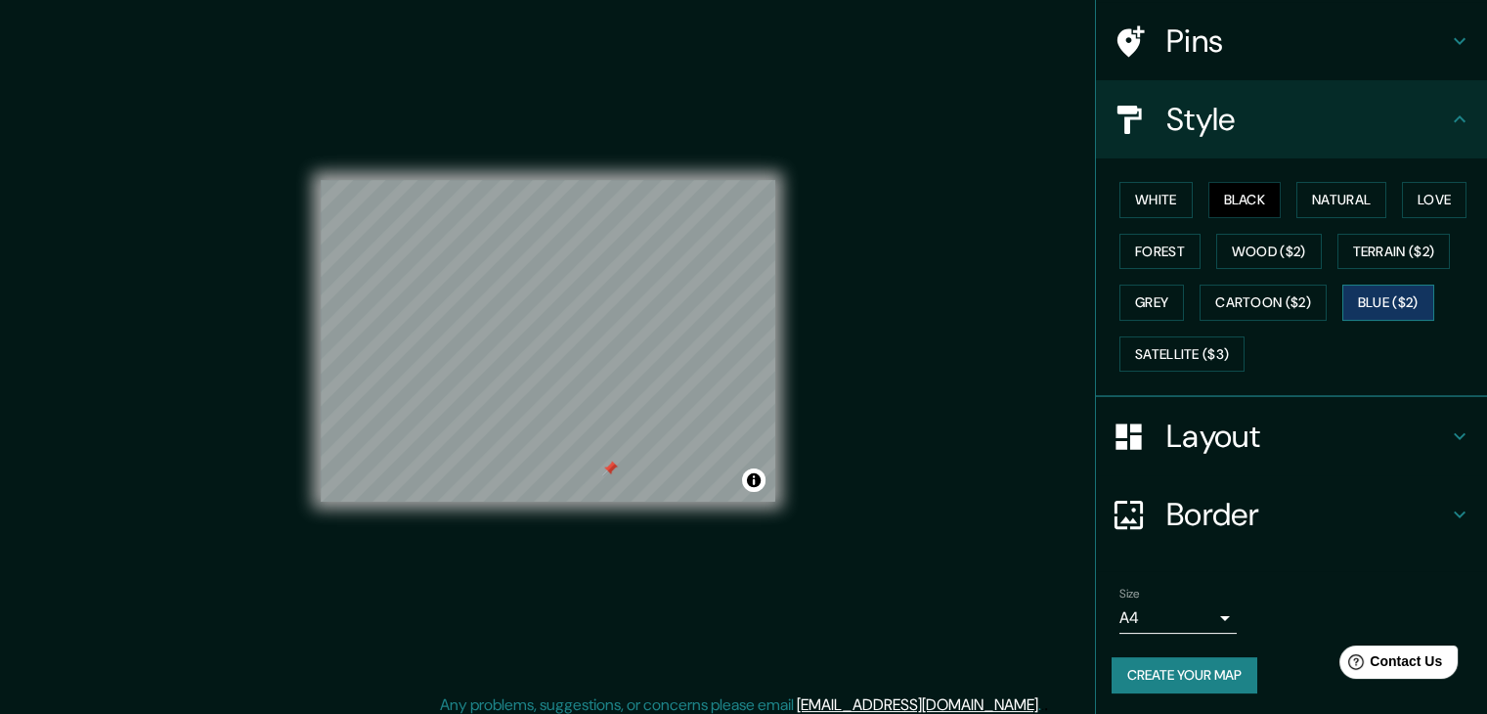
scroll to position [22, 0]
